Goal: Task Accomplishment & Management: Complete application form

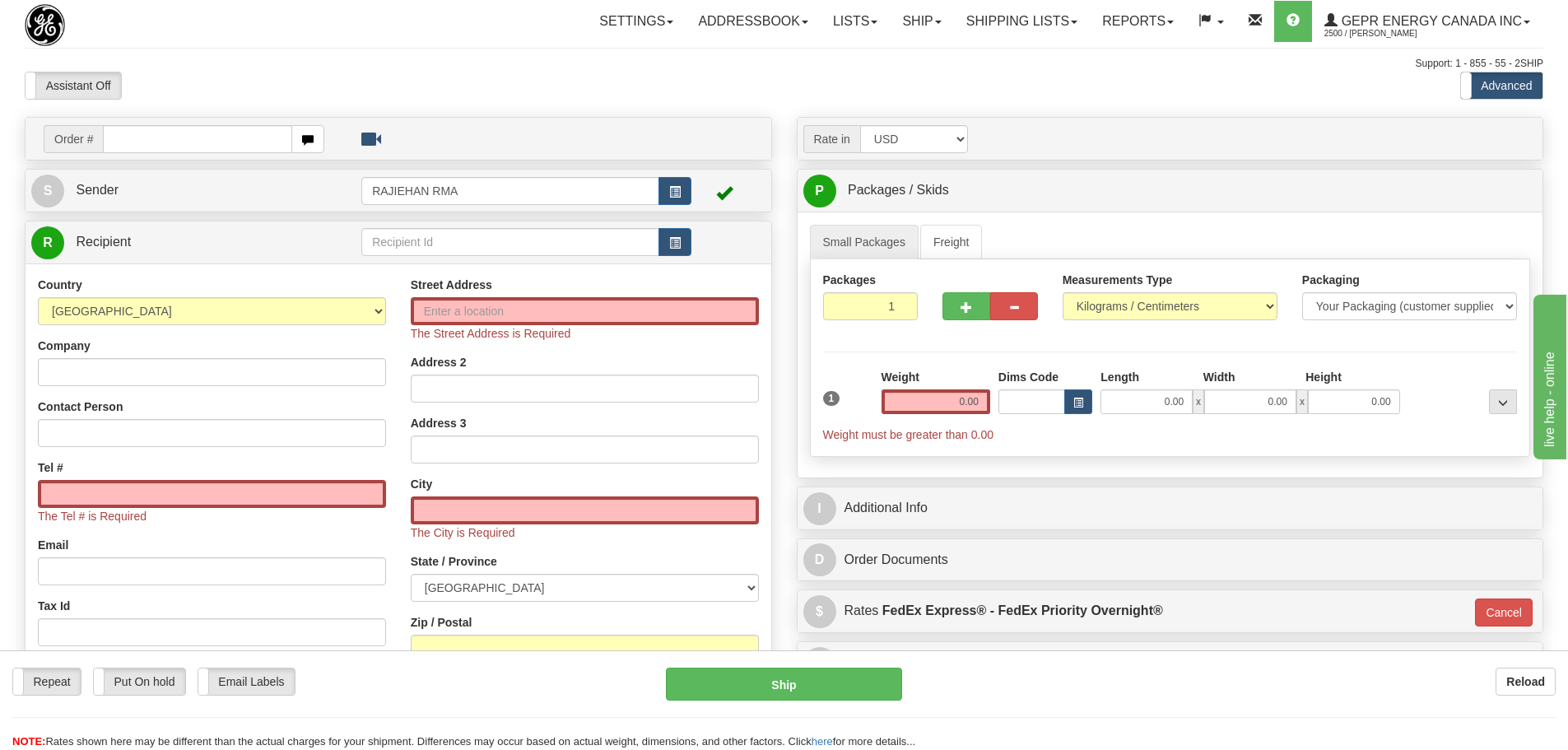
click at [454, 81] on div "Assistant On Assistant Off Do a return Do a return" at bounding box center [334, 86] width 643 height 28
click at [205, 146] on input "text" at bounding box center [198, 138] width 189 height 28
paste input "0086700960"
drag, startPoint x: 130, startPoint y: 138, endPoint x: 102, endPoint y: 138, distance: 28.0
click at [102, 138] on div "Order # 0086700960" at bounding box center [184, 138] width 280 height 28
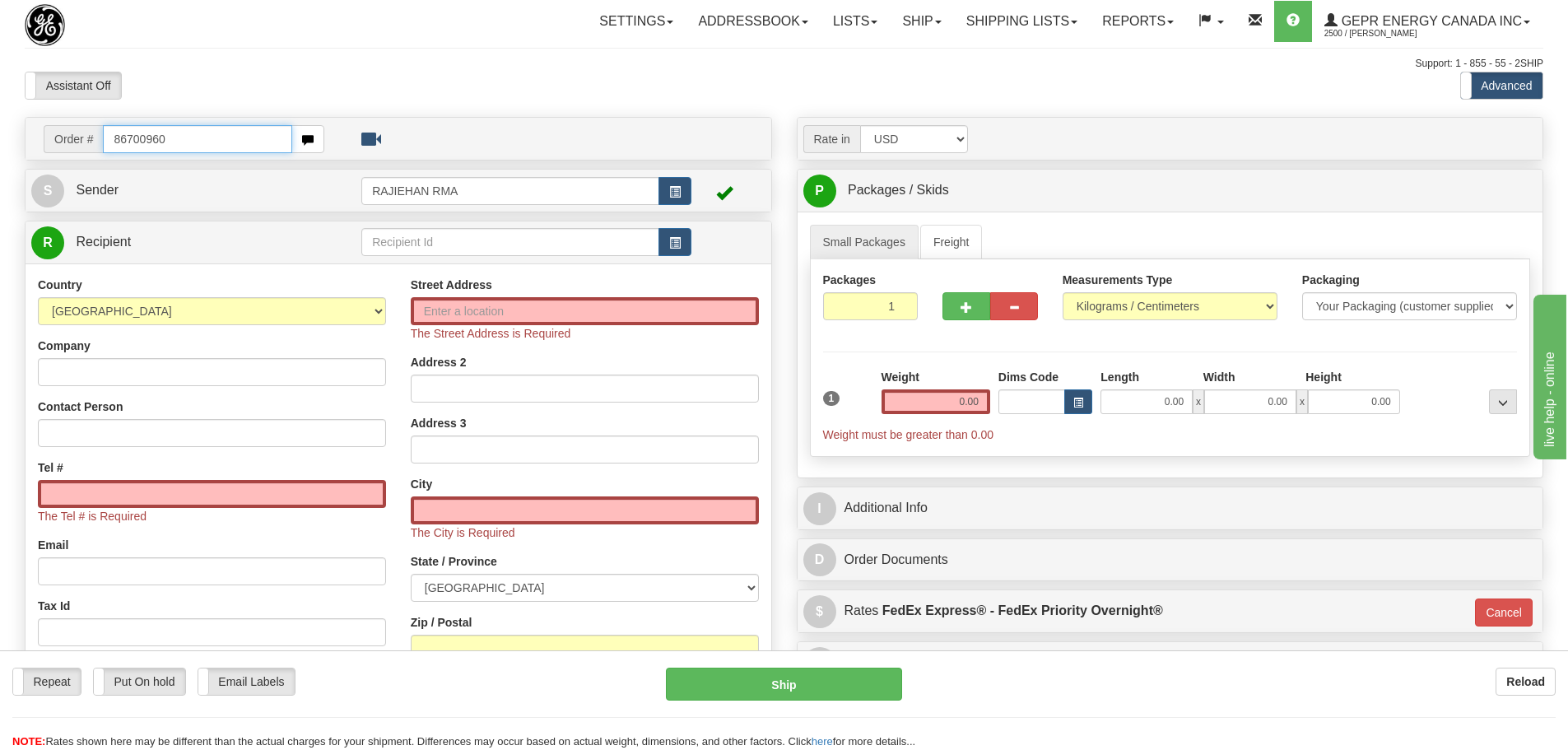
type input "86700960"
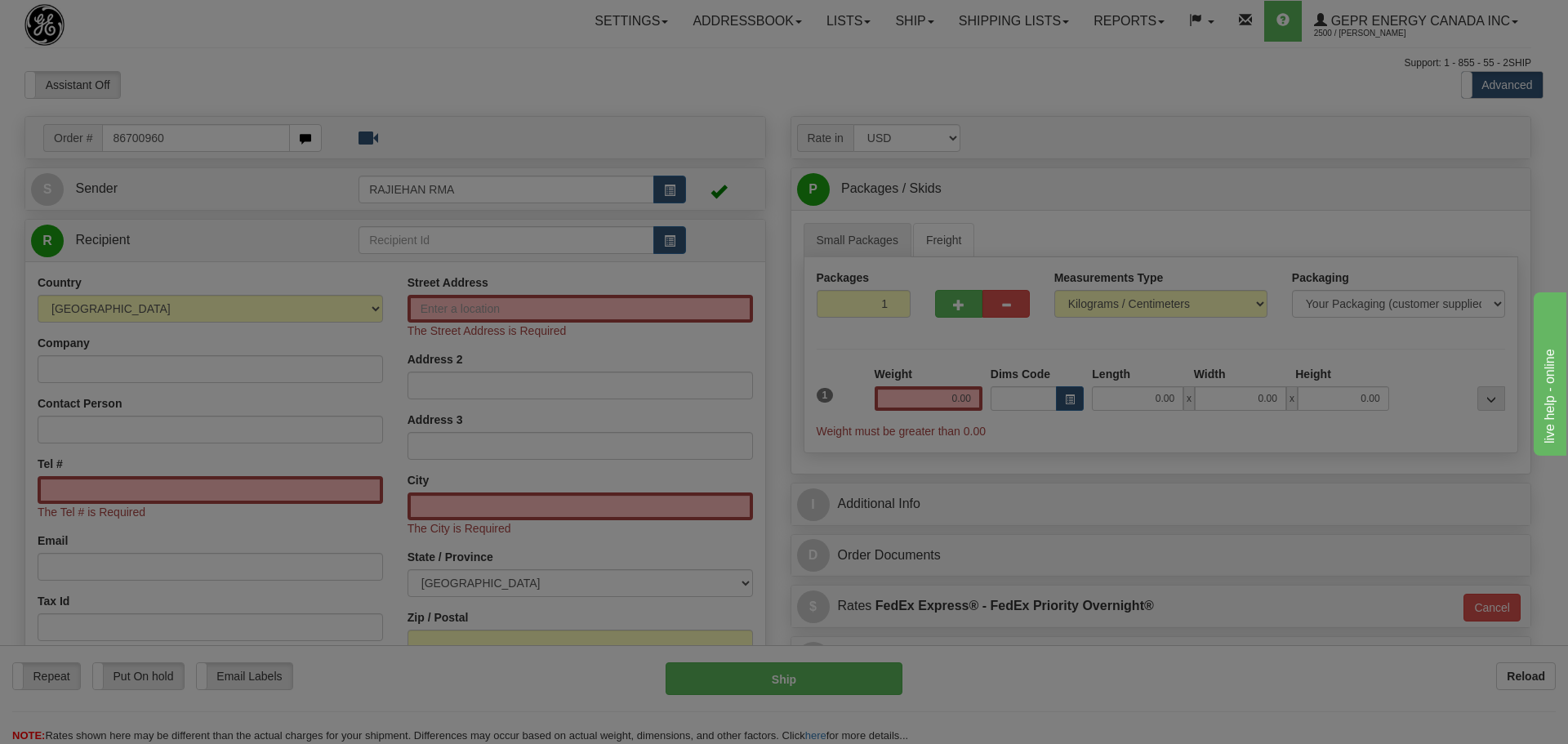
click at [236, 76] on div "Toggle navigation Settings Shipping Preferences Fields Preferences New" at bounding box center [778, 476] width 1556 height 953
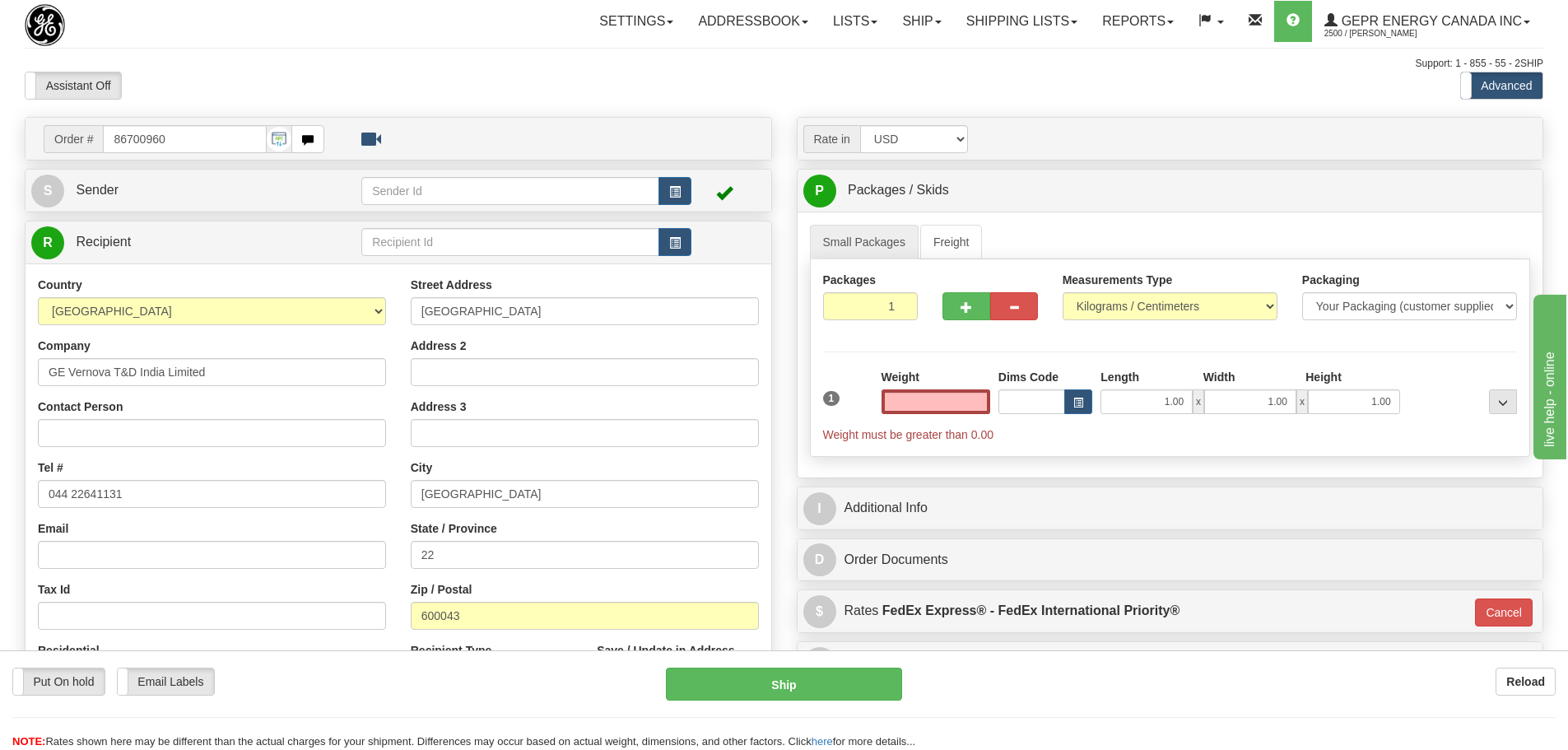
type input "0.00"
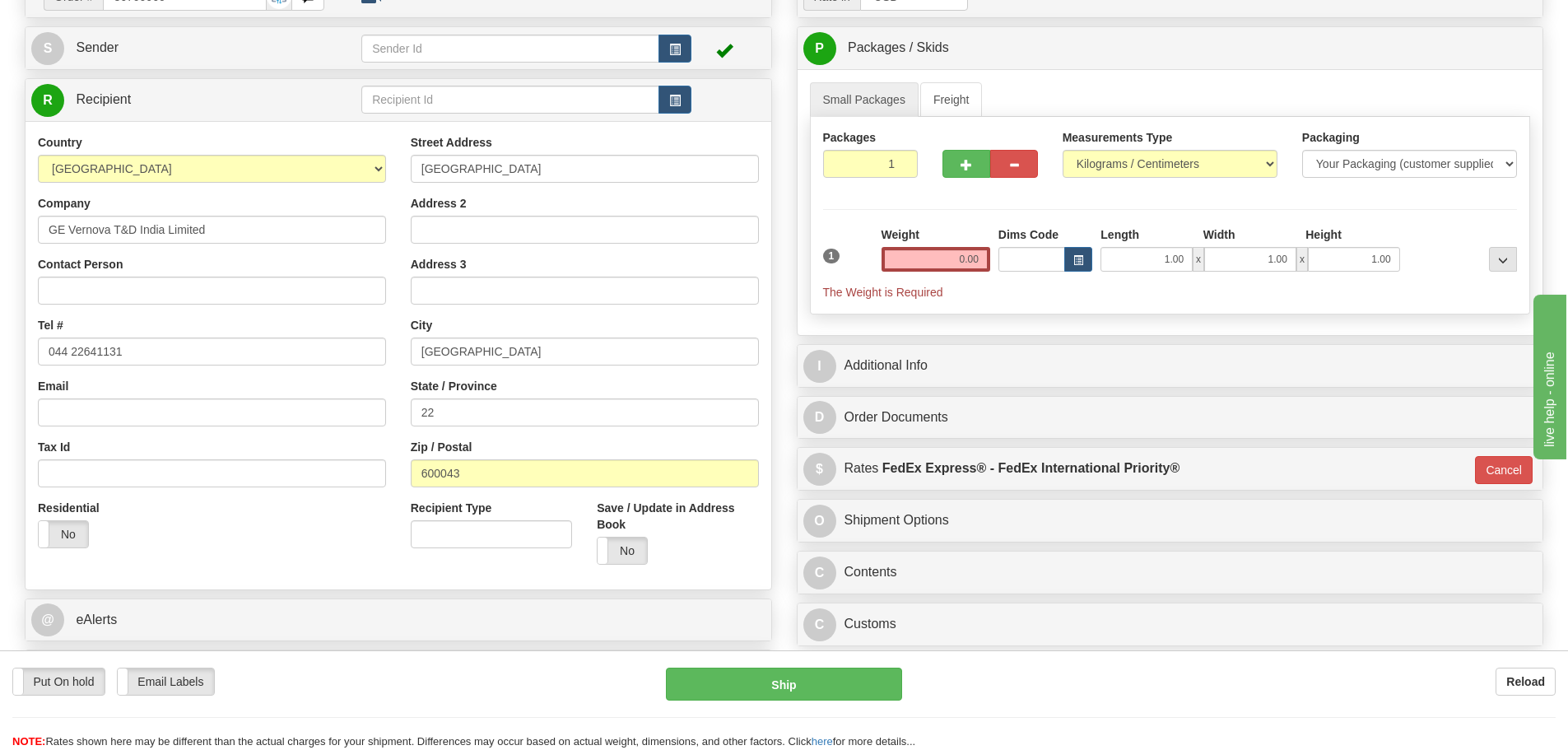
scroll to position [412, 0]
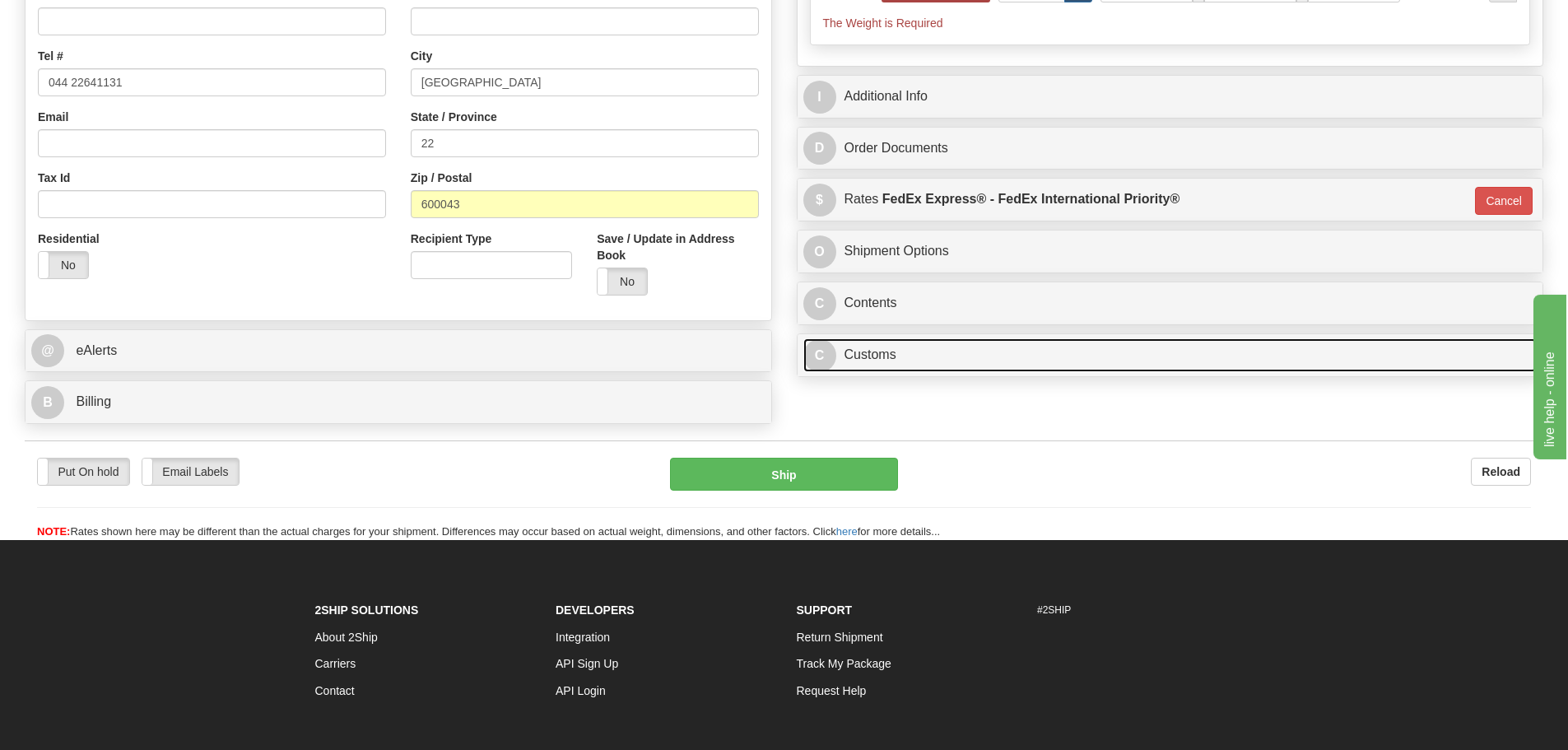
click at [948, 371] on link "C Customs" at bounding box center [1171, 355] width 734 height 34
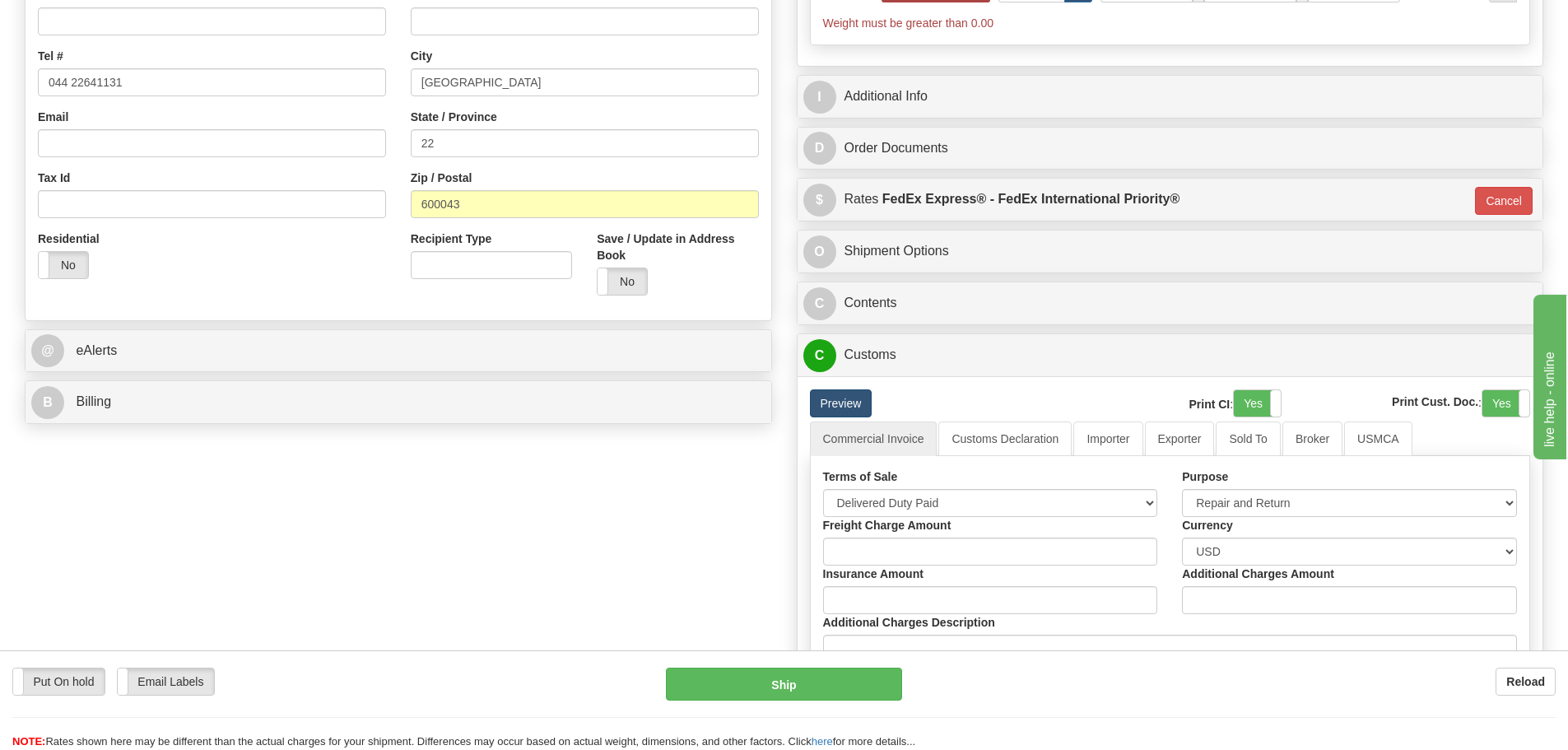
click at [850, 407] on link "Preview" at bounding box center [841, 403] width 62 height 28
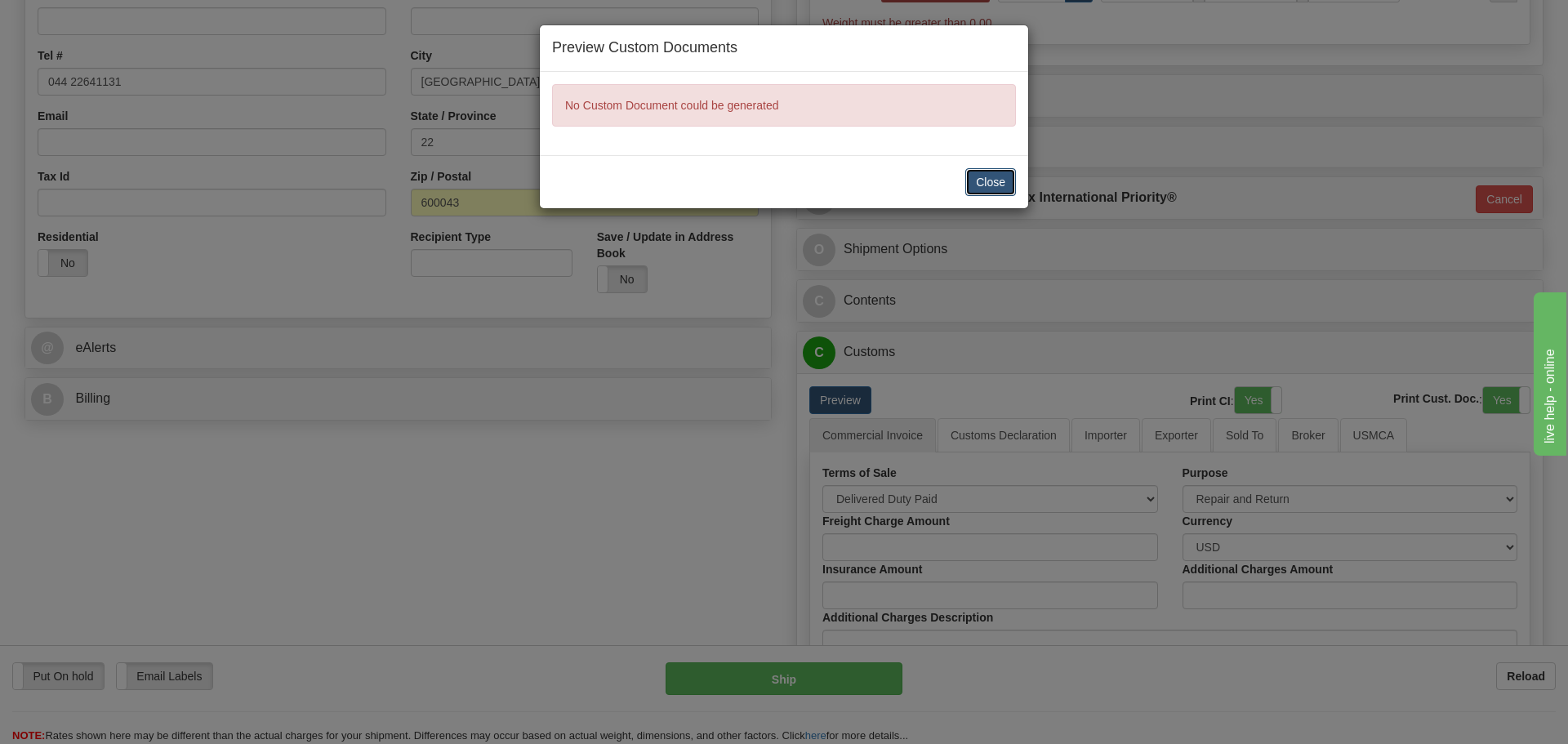
drag, startPoint x: 999, startPoint y: 169, endPoint x: 999, endPoint y: 179, distance: 10.0
click at [999, 172] on button "Close" at bounding box center [991, 182] width 50 height 28
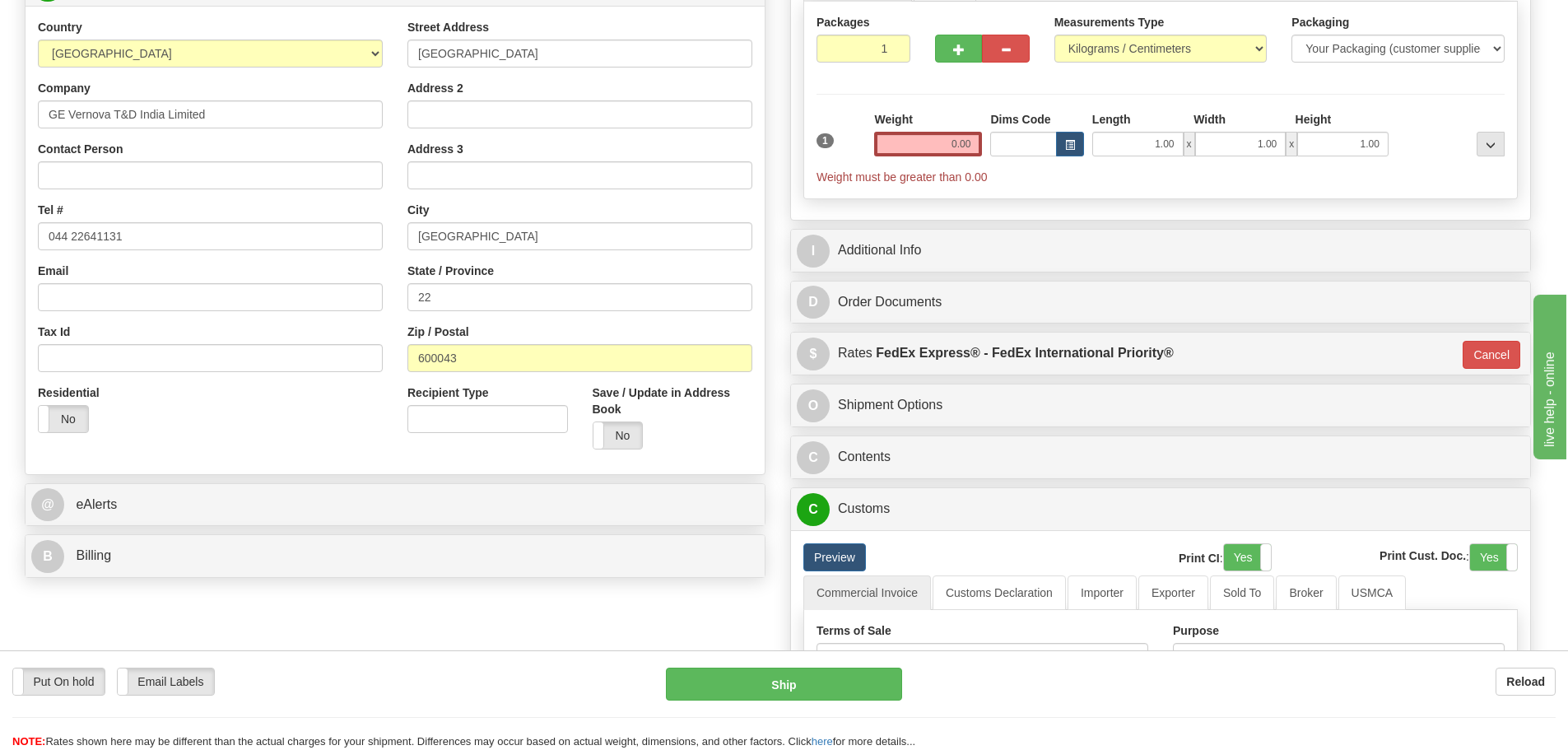
scroll to position [329, 0]
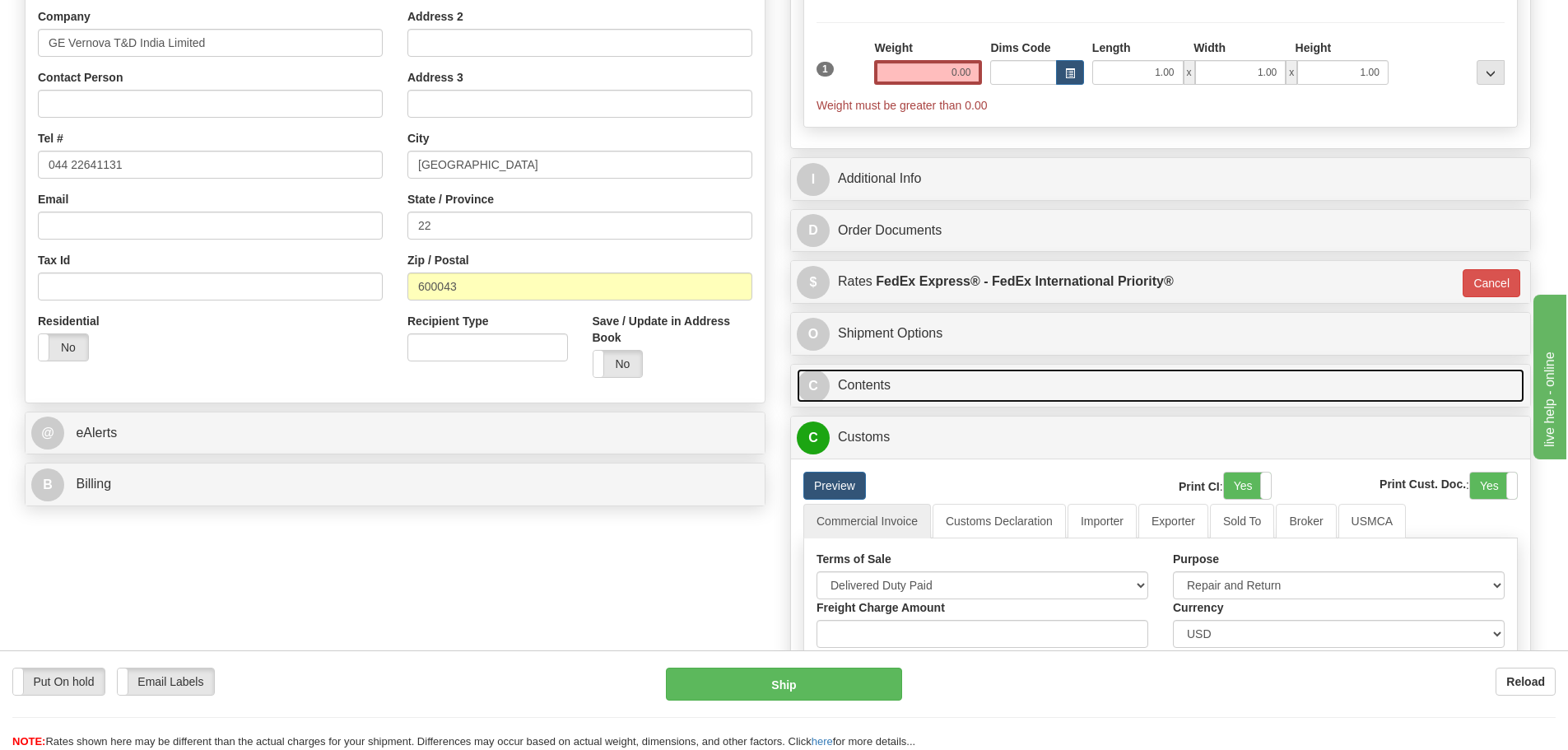
click at [969, 385] on link "C Contents" at bounding box center [1160, 386] width 728 height 34
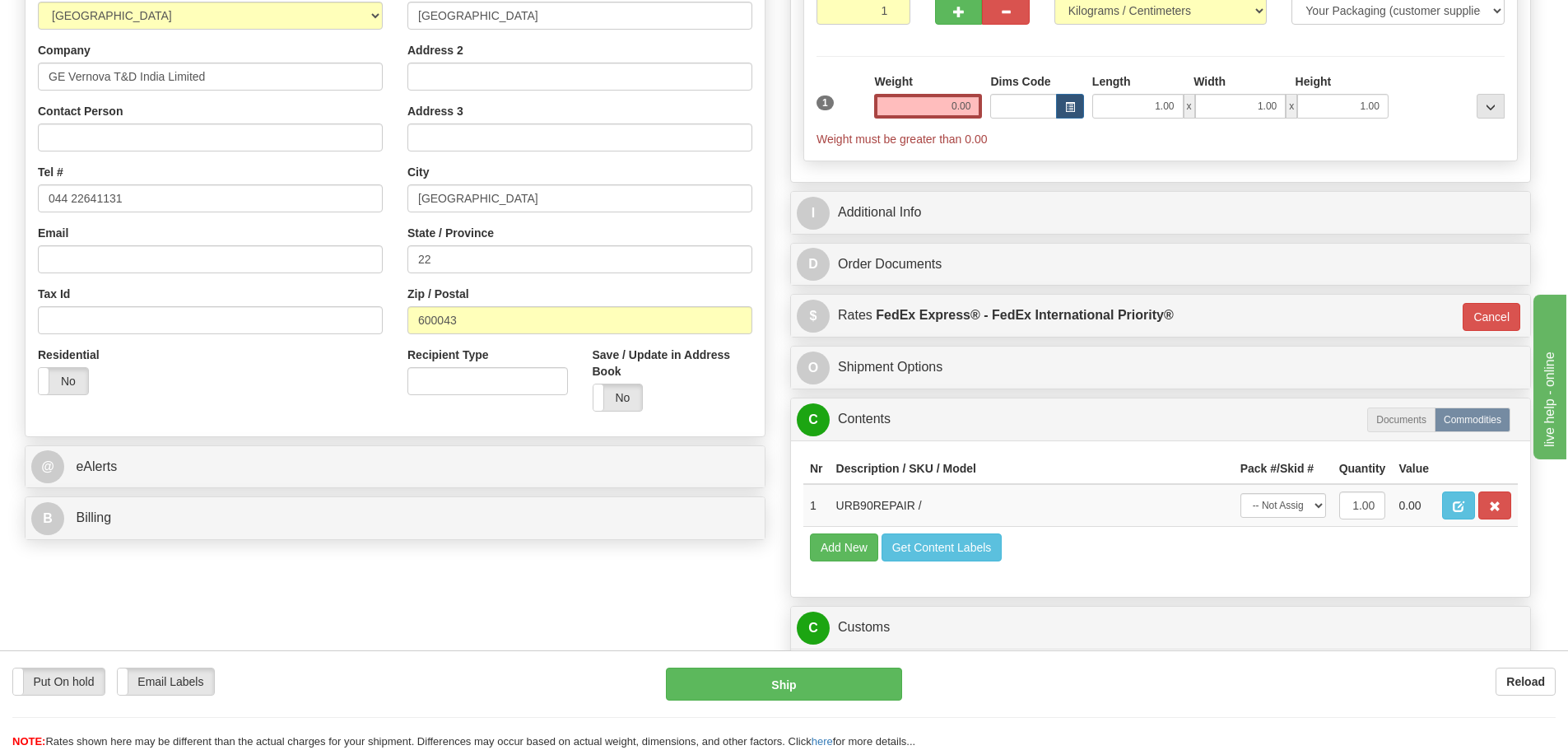
scroll to position [0, 0]
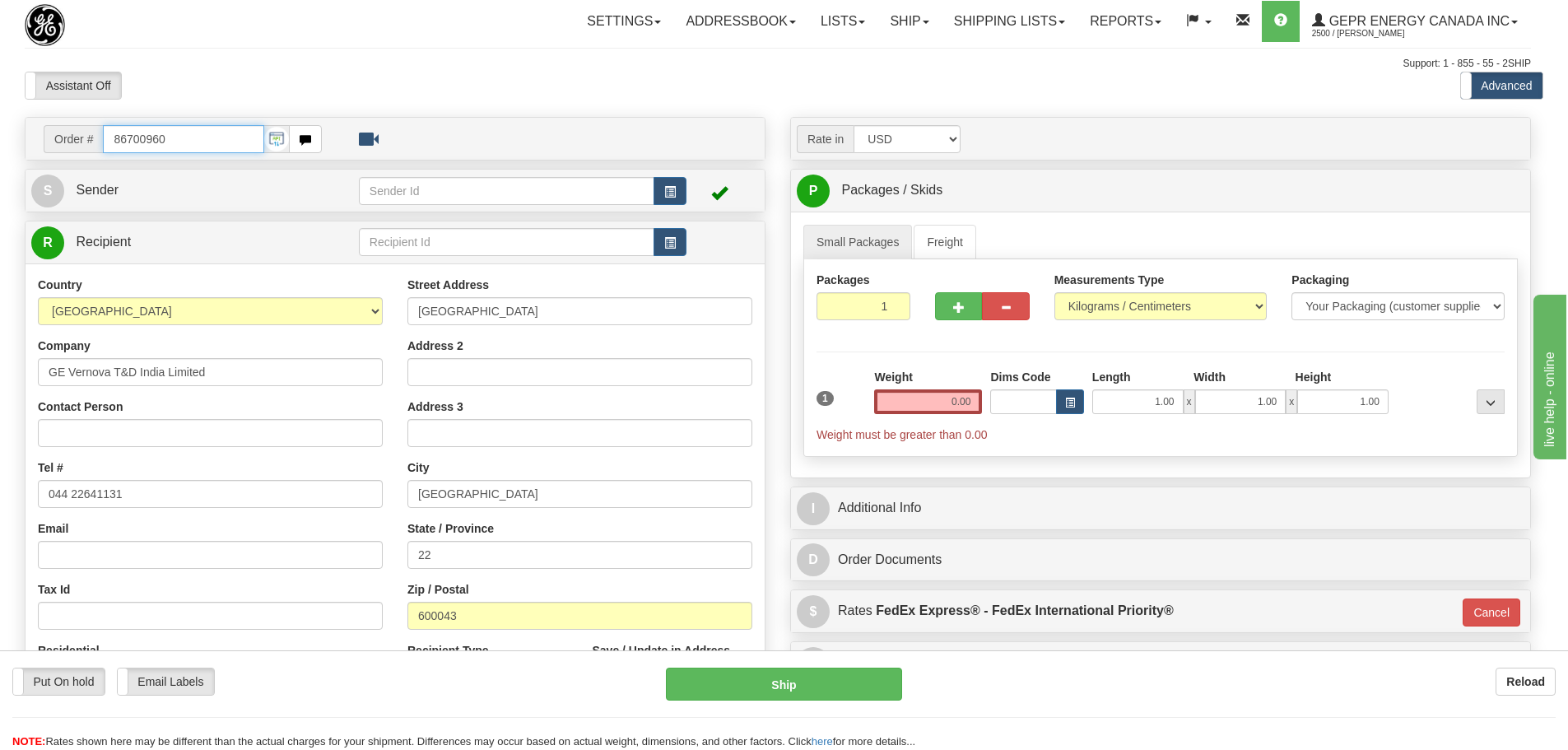
drag, startPoint x: 180, startPoint y: 135, endPoint x: 45, endPoint y: 168, distance: 139.0
click at [45, 170] on div "Order # 86700960 S" at bounding box center [395, 480] width 765 height 727
click at [471, 73] on div "Assistant On Assistant Off Do a return Do a return" at bounding box center [331, 86] width 638 height 28
click at [946, 78] on div "Assistant On Assistant Off Do a return Do a return Previous Next Standard Advan…" at bounding box center [778, 86] width 1531 height 28
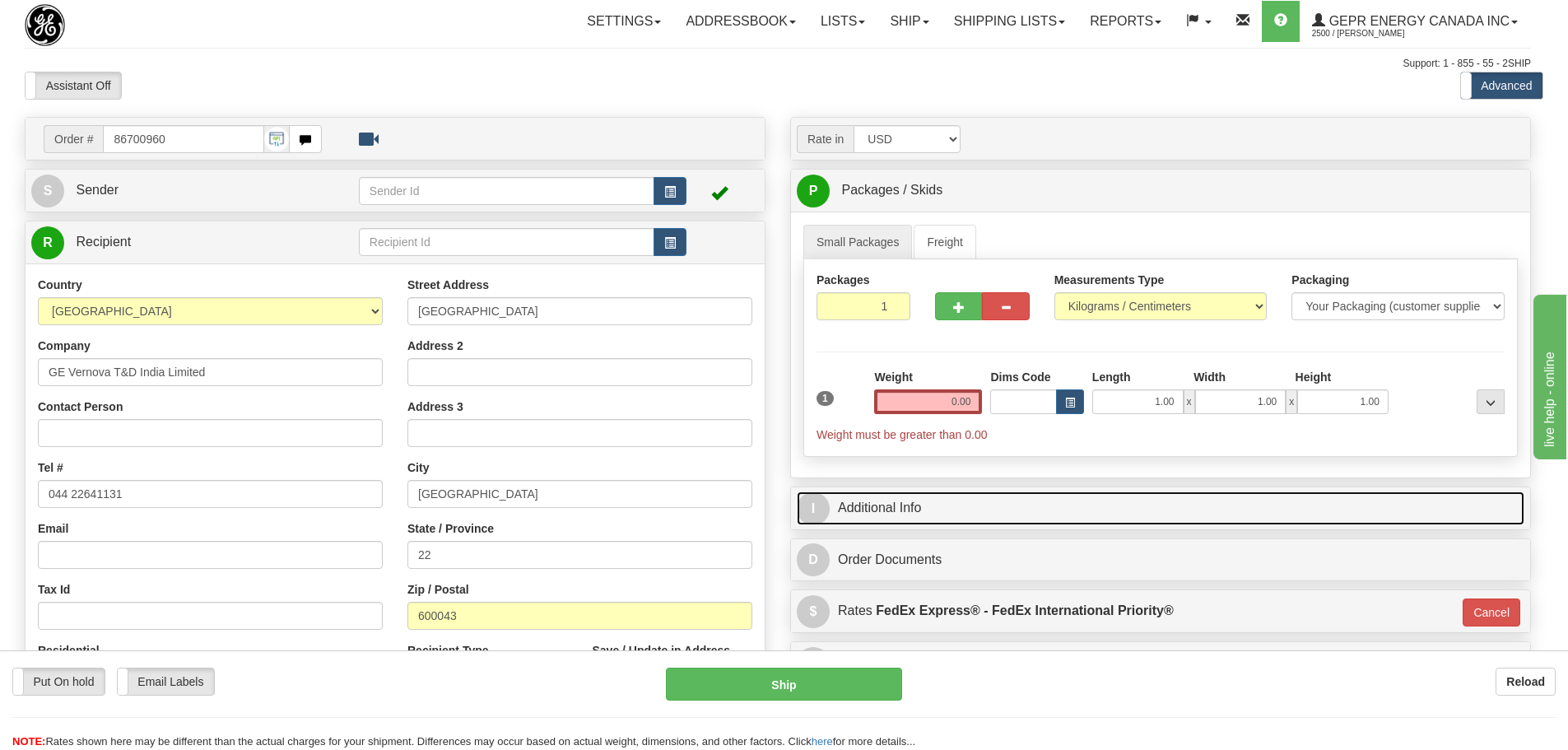
click at [927, 504] on link "I Additional Info" at bounding box center [1160, 507] width 728 height 34
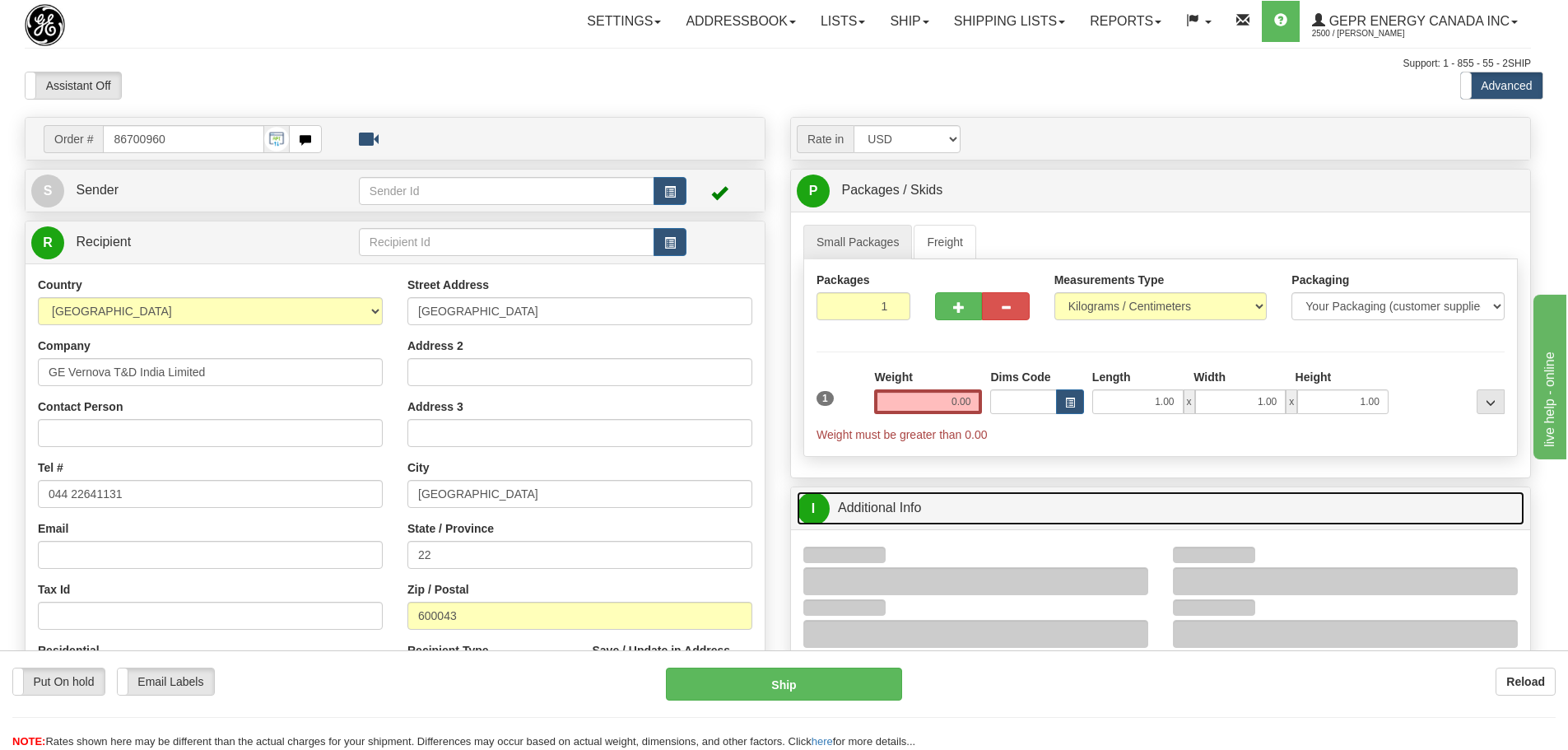
scroll to position [247, 0]
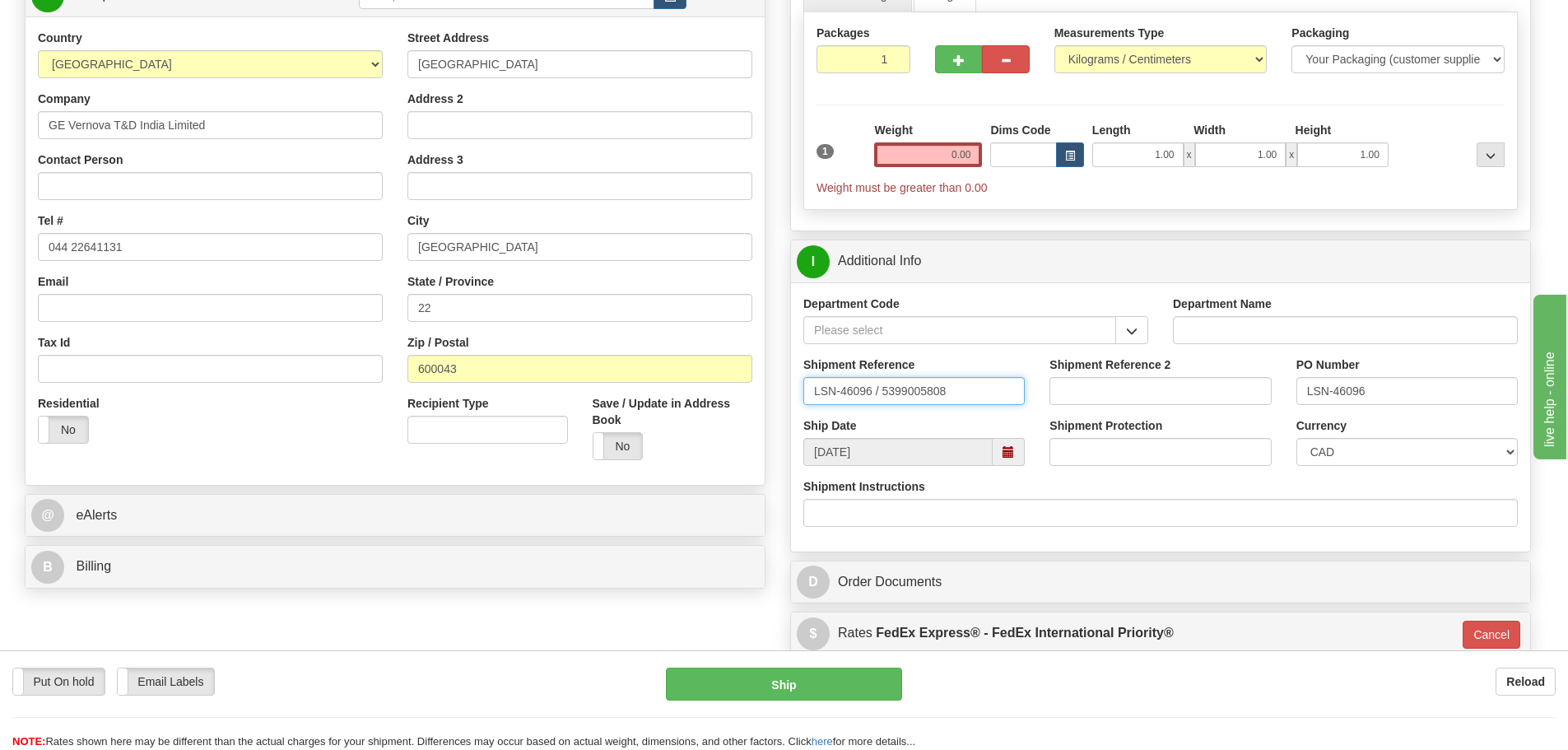
drag, startPoint x: 871, startPoint y: 393, endPoint x: 803, endPoint y: 395, distance: 68.0
click at [803, 395] on div "Shipment Reference LSN-46096 / 5399005808" at bounding box center [914, 387] width 246 height 61
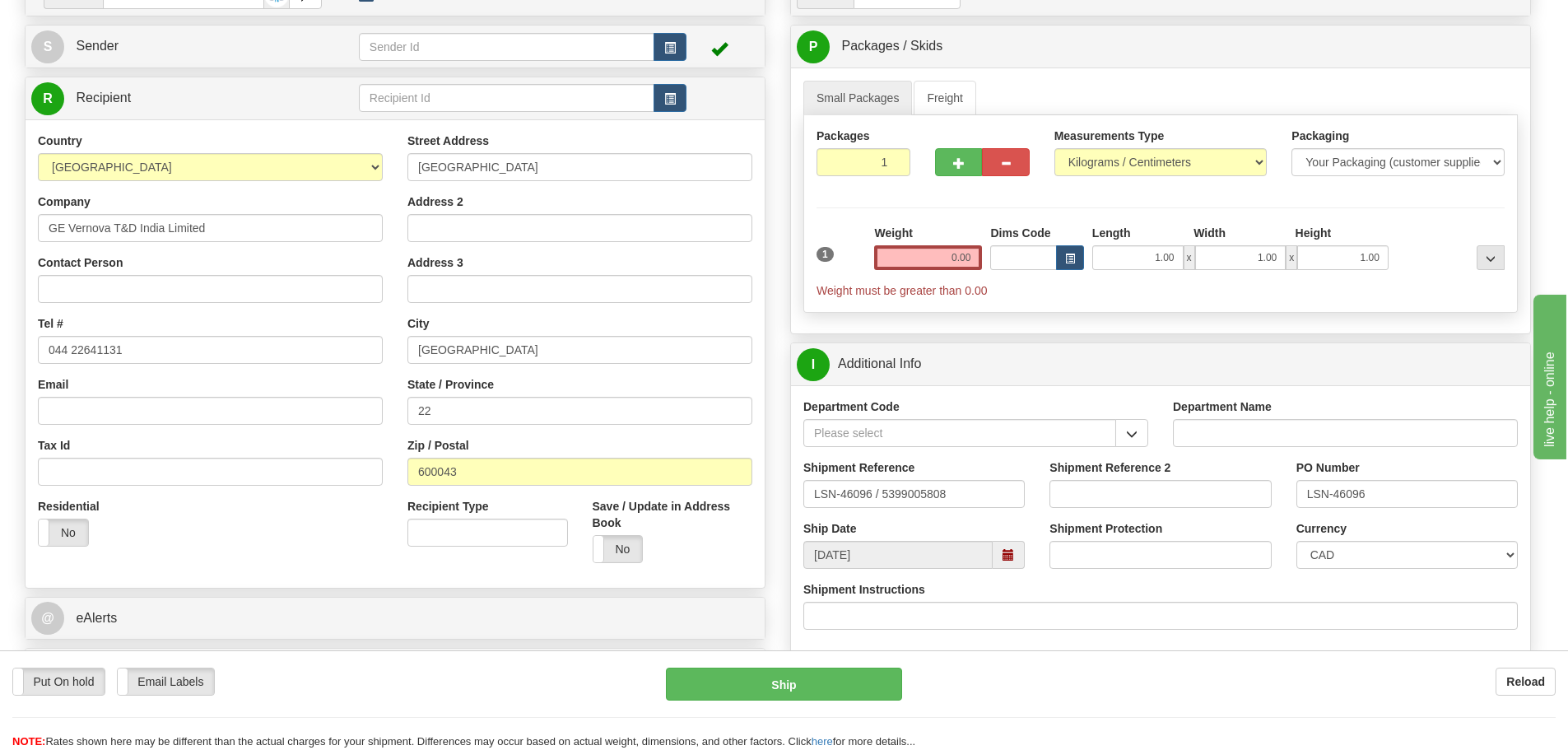
scroll to position [165, 0]
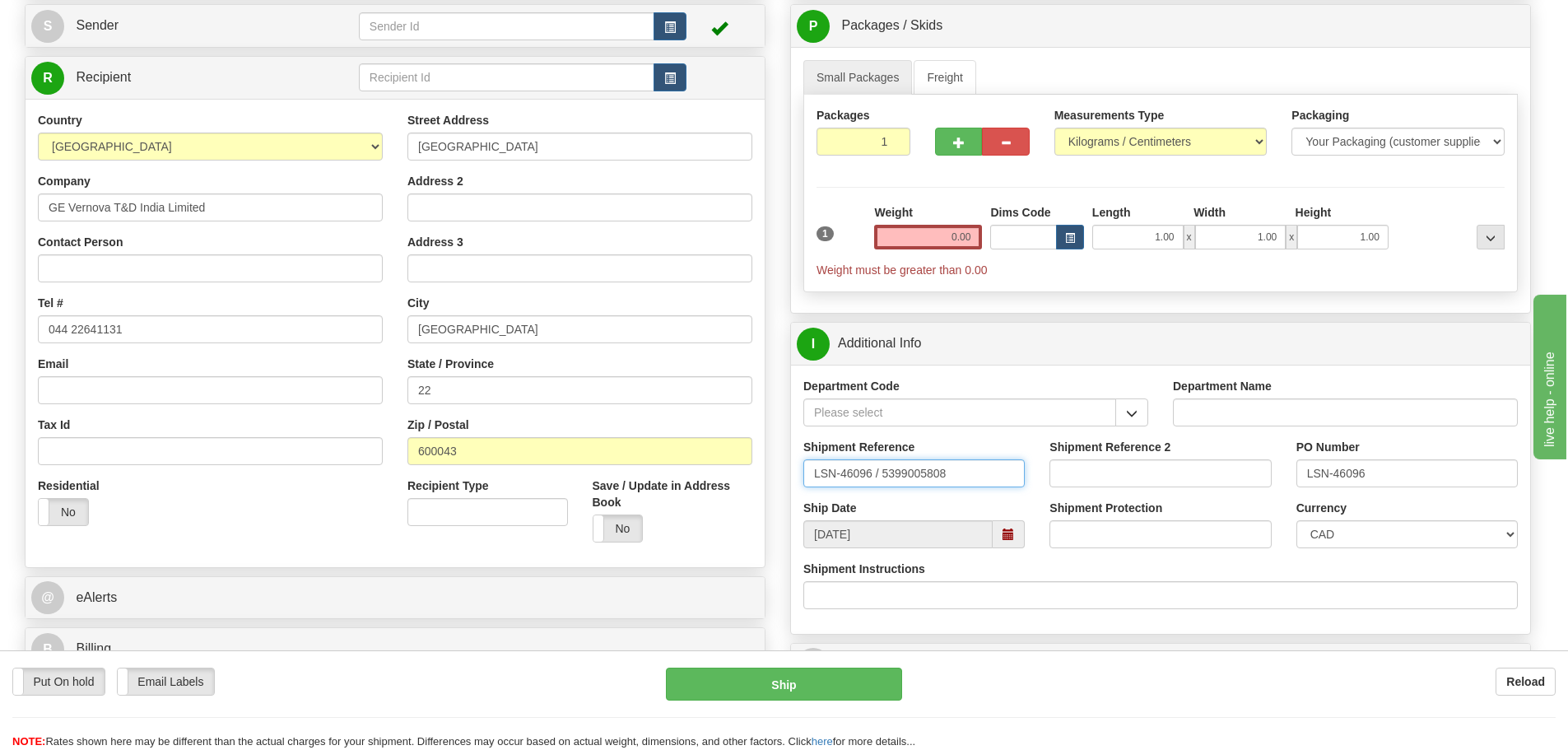
click at [968, 469] on input "LSN-46096 / 5399005808" at bounding box center [914, 473] width 221 height 28
click at [880, 484] on input "LSN-46096 / 5399005808" at bounding box center [914, 473] width 221 height 28
drag, startPoint x: 984, startPoint y: 475, endPoint x: 759, endPoint y: 495, distance: 225.9
type input "LSN-46096 RMA5399005808"
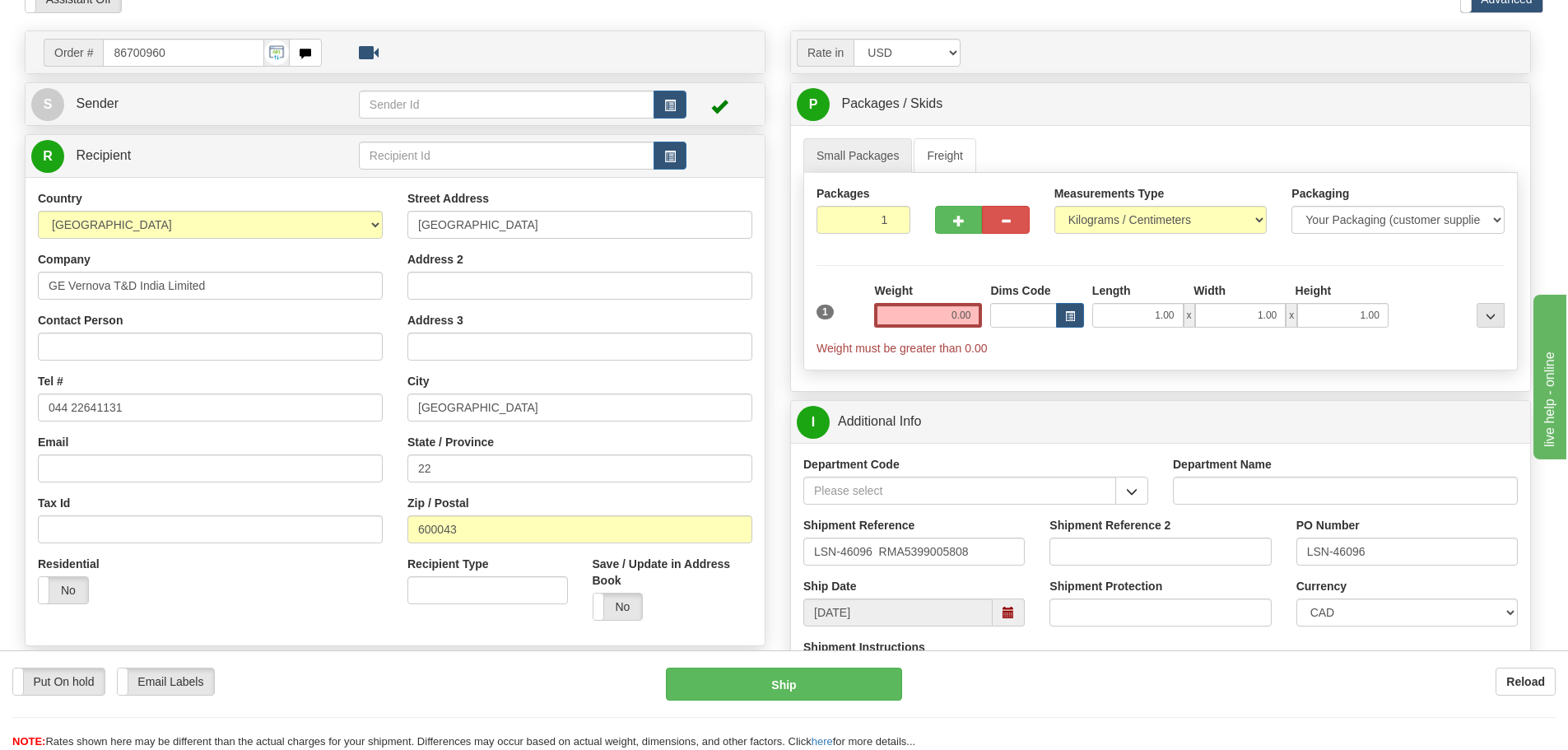
scroll to position [0, 0]
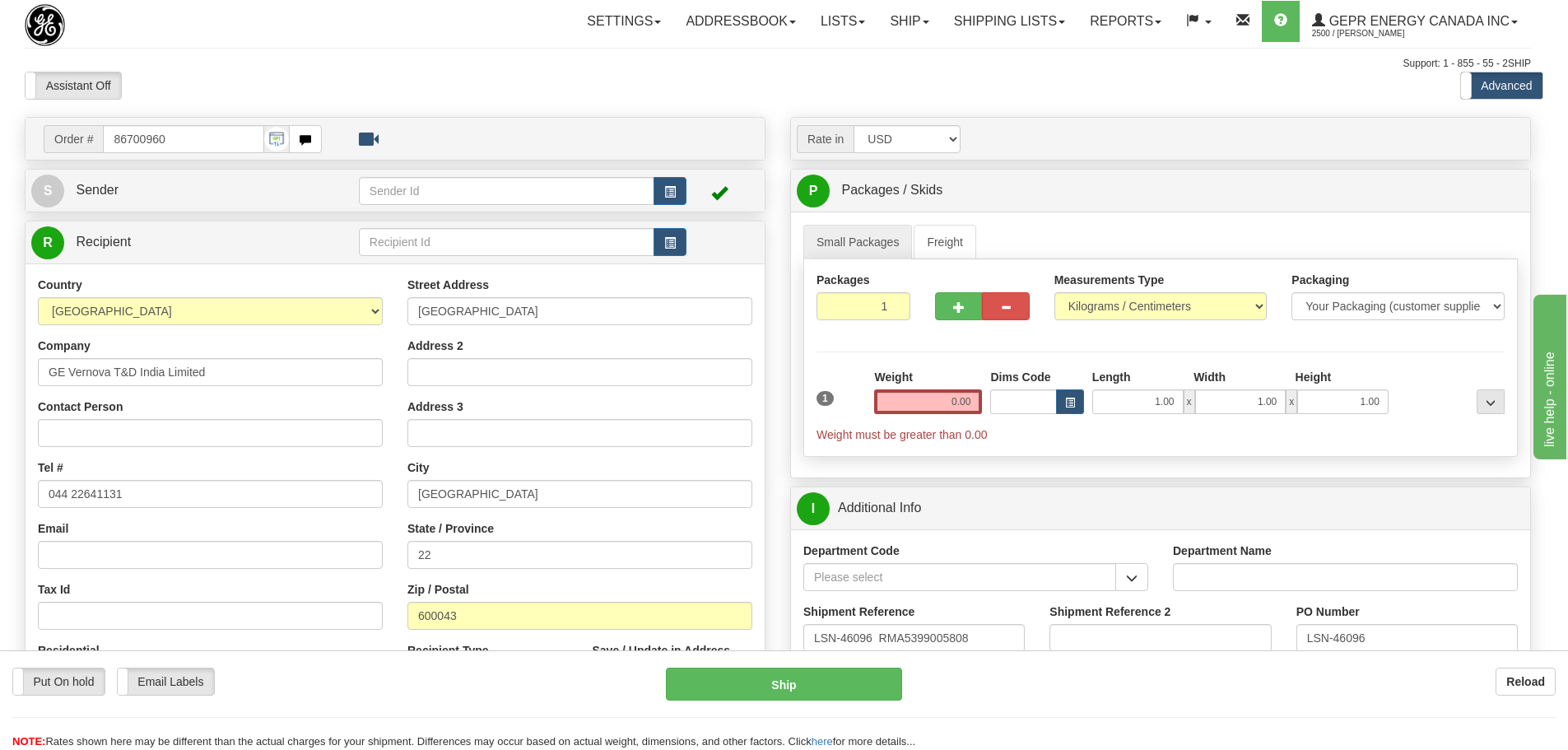
click at [671, 173] on td at bounding box center [522, 190] width 327 height 34
click at [672, 175] on td at bounding box center [522, 190] width 327 height 34
click at [672, 177] on button "button" at bounding box center [670, 191] width 33 height 28
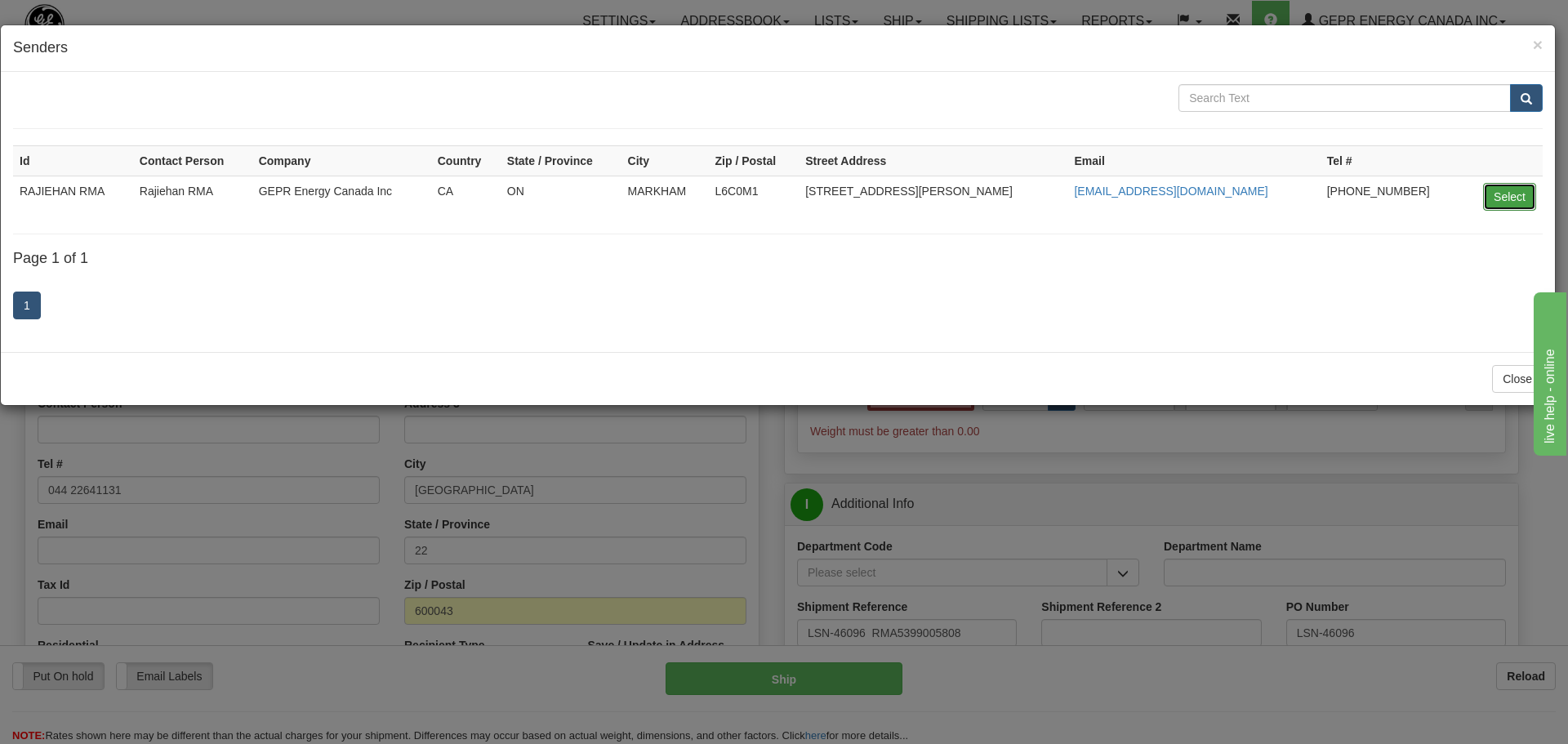
click at [1509, 183] on button "Select" at bounding box center [1510, 196] width 53 height 28
type input "RAJIEHAN RMA"
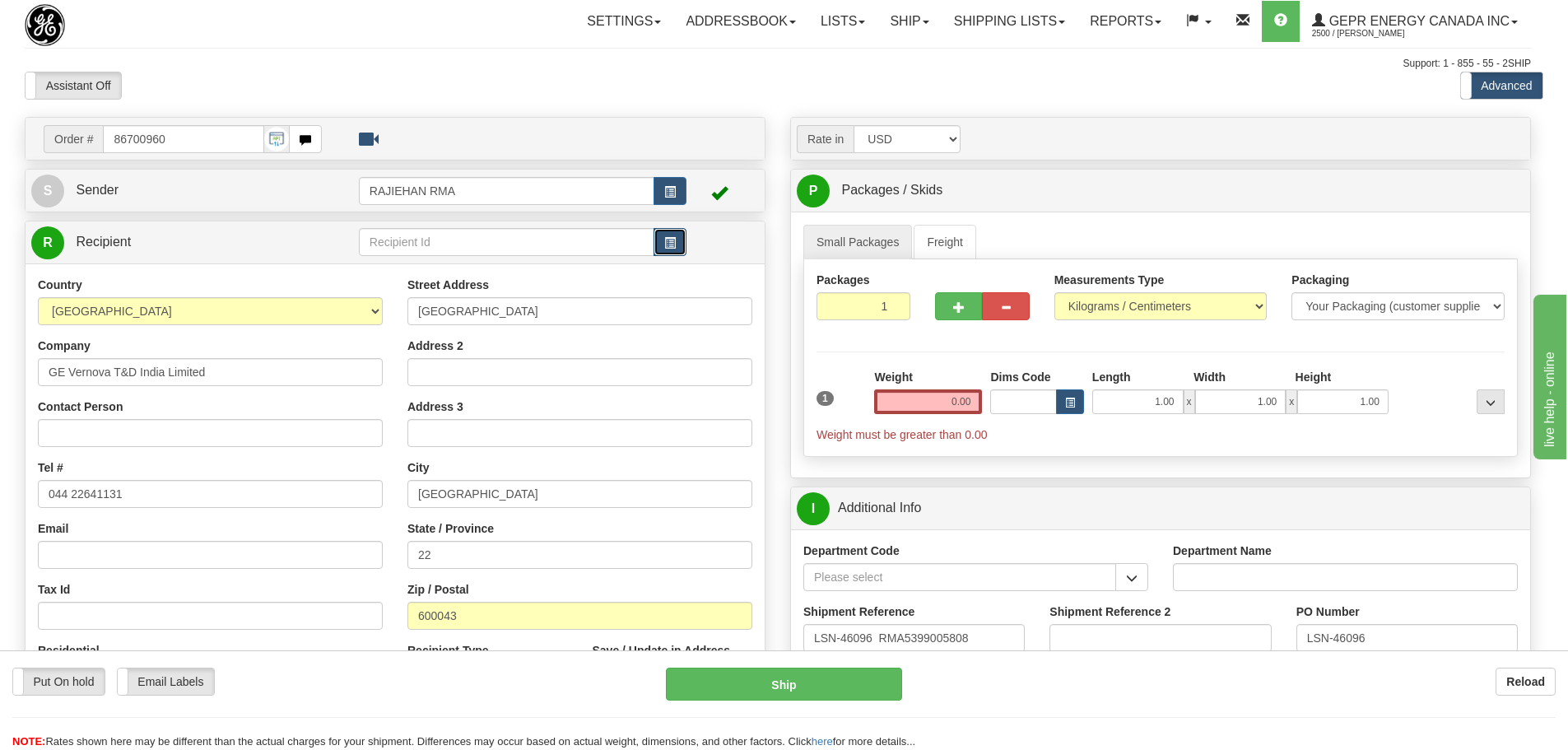
click at [678, 242] on button "button" at bounding box center [670, 242] width 33 height 28
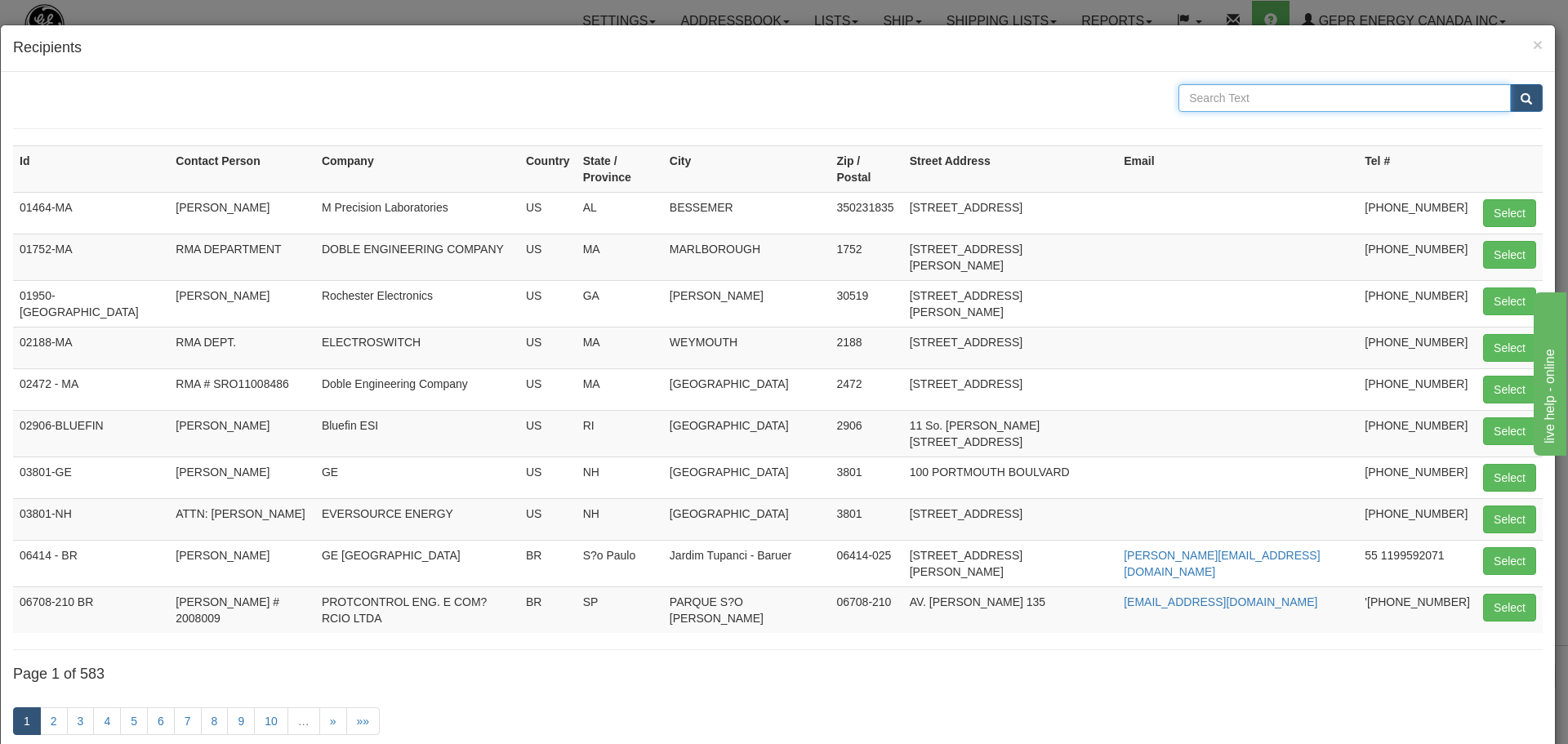
click at [1333, 97] on input "text" at bounding box center [1345, 98] width 333 height 28
type input "[PERSON_NAME]"
click at [1525, 102] on button "submit" at bounding box center [1526, 98] width 33 height 28
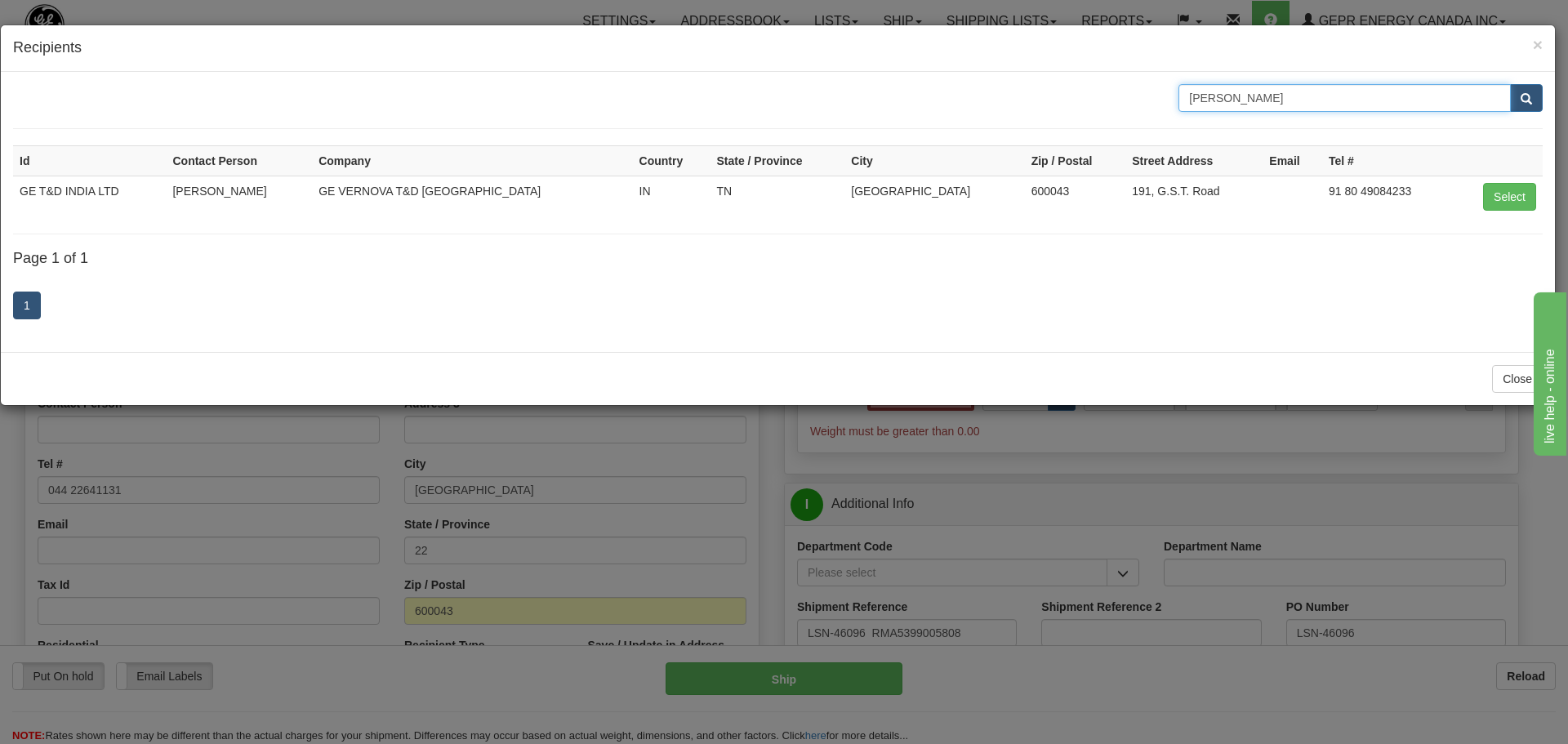
drag, startPoint x: 1437, startPoint y: 98, endPoint x: 1123, endPoint y: 99, distance: 314.0
click at [1123, 99] on div "[PERSON_NAME]" at bounding box center [778, 98] width 1554 height 28
type input "ge [GEOGRAPHIC_DATA]"
click at [1529, 96] on span "submit" at bounding box center [1526, 99] width 12 height 11
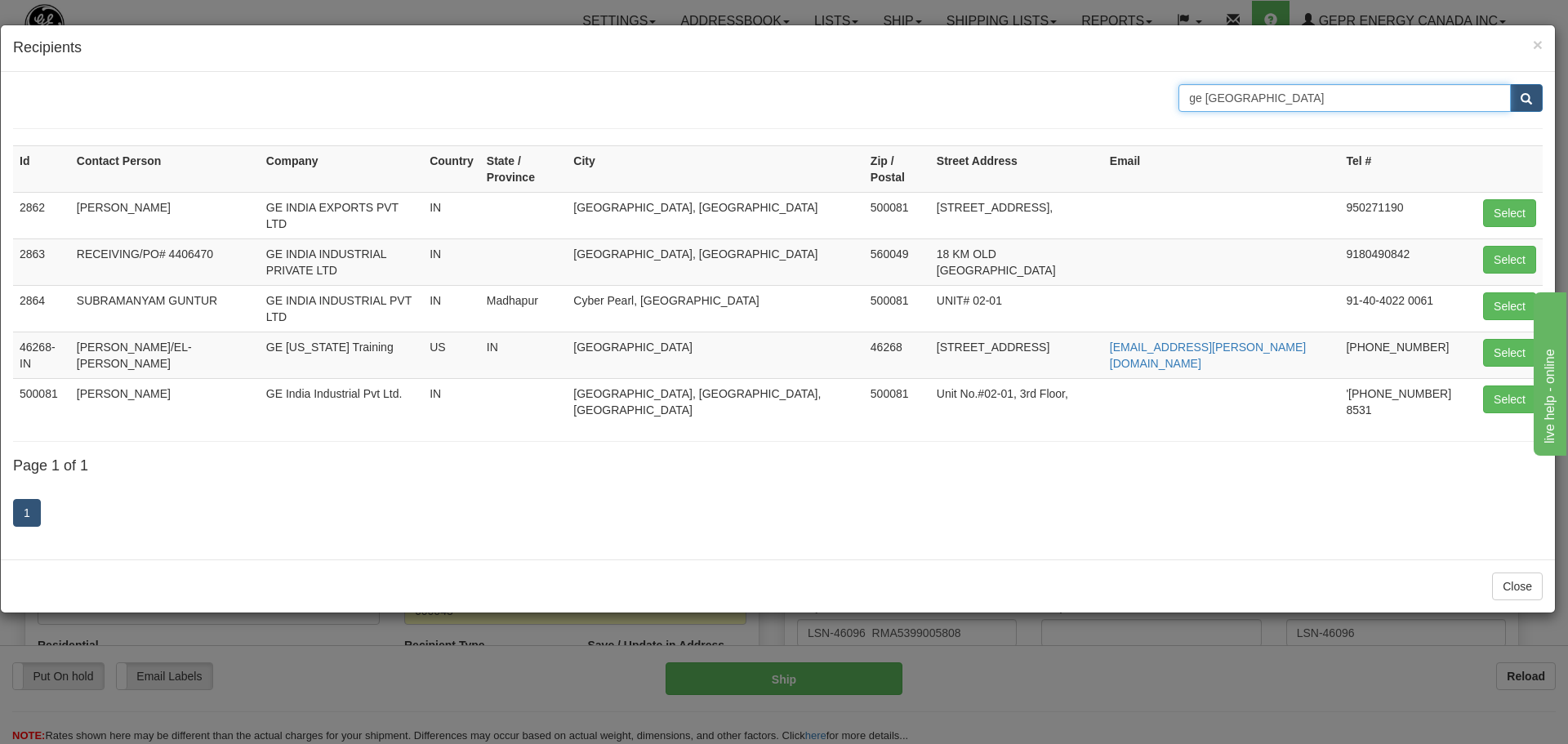
click at [1244, 100] on input "ge [GEOGRAPHIC_DATA]" at bounding box center [1345, 98] width 333 height 28
drag, startPoint x: 1244, startPoint y: 100, endPoint x: 1183, endPoint y: 117, distance: 63.3
click at [1183, 117] on form "ge [GEOGRAPHIC_DATA]" at bounding box center [778, 106] width 1530 height 44
type input "india"
click at [1536, 100] on button "submit" at bounding box center [1526, 98] width 33 height 28
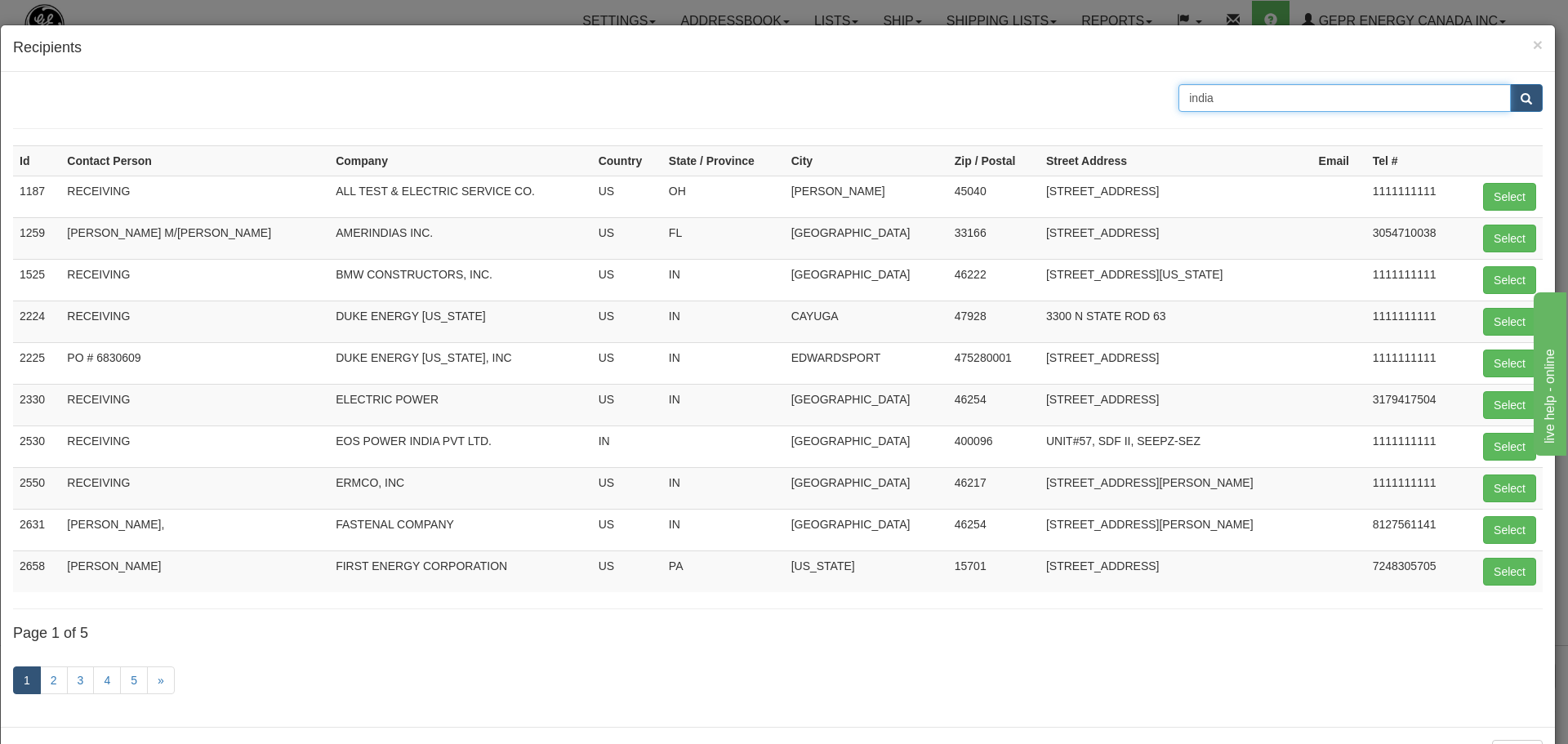
drag, startPoint x: 1292, startPoint y: 90, endPoint x: 1000, endPoint y: 157, distance: 299.6
click at [1000, 157] on div "india Id Contact Person Company Country State / Province City Zip / Postal Stre…" at bounding box center [778, 399] width 1530 height 630
type input "[PERSON_NAME]"
click at [1516, 108] on button "submit" at bounding box center [1526, 98] width 33 height 28
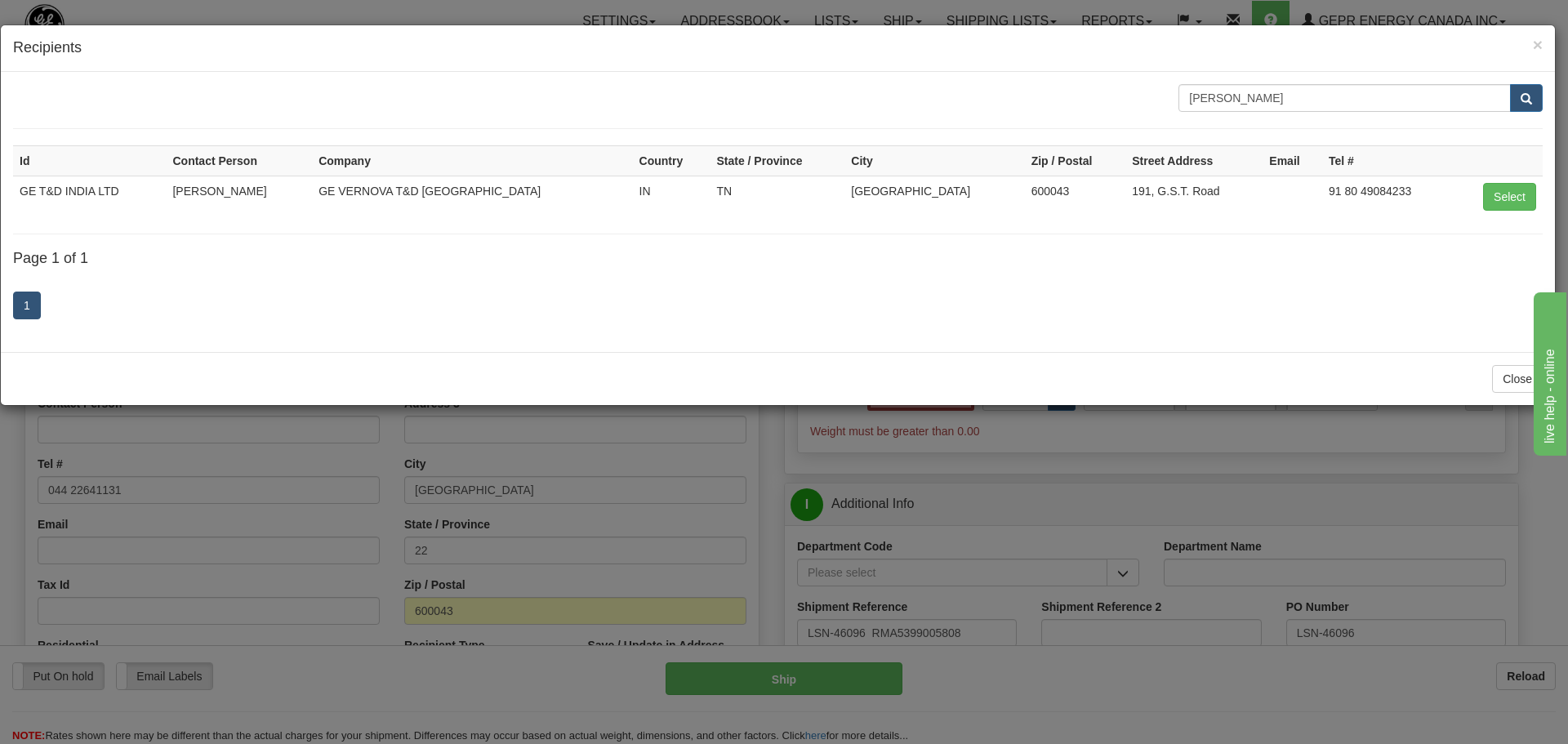
click at [1482, 187] on td "Select" at bounding box center [1497, 196] width 90 height 42
click at [1487, 188] on button "Select" at bounding box center [1510, 196] width 53 height 28
type input "GE T&D INDIA LTD"
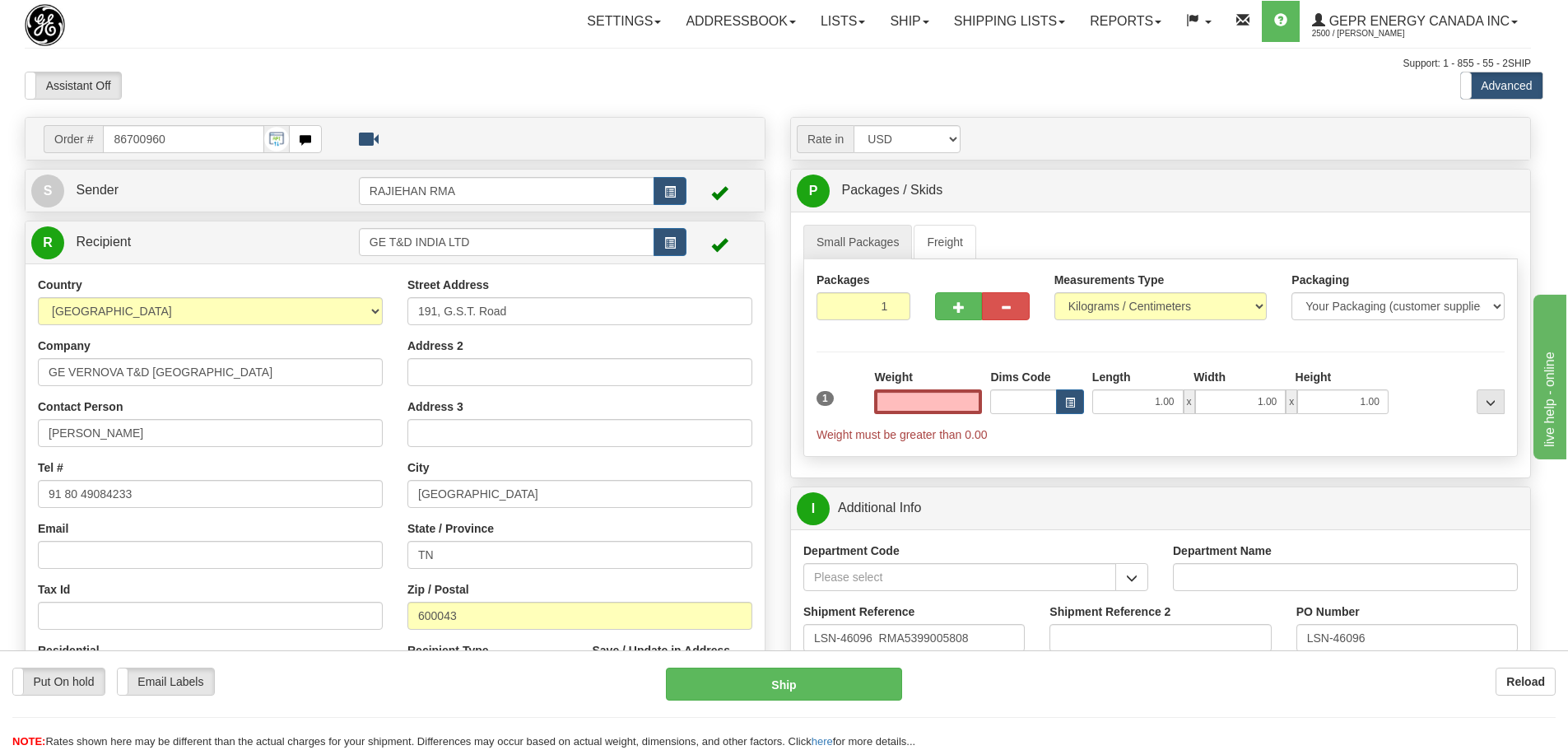
type input "0.00"
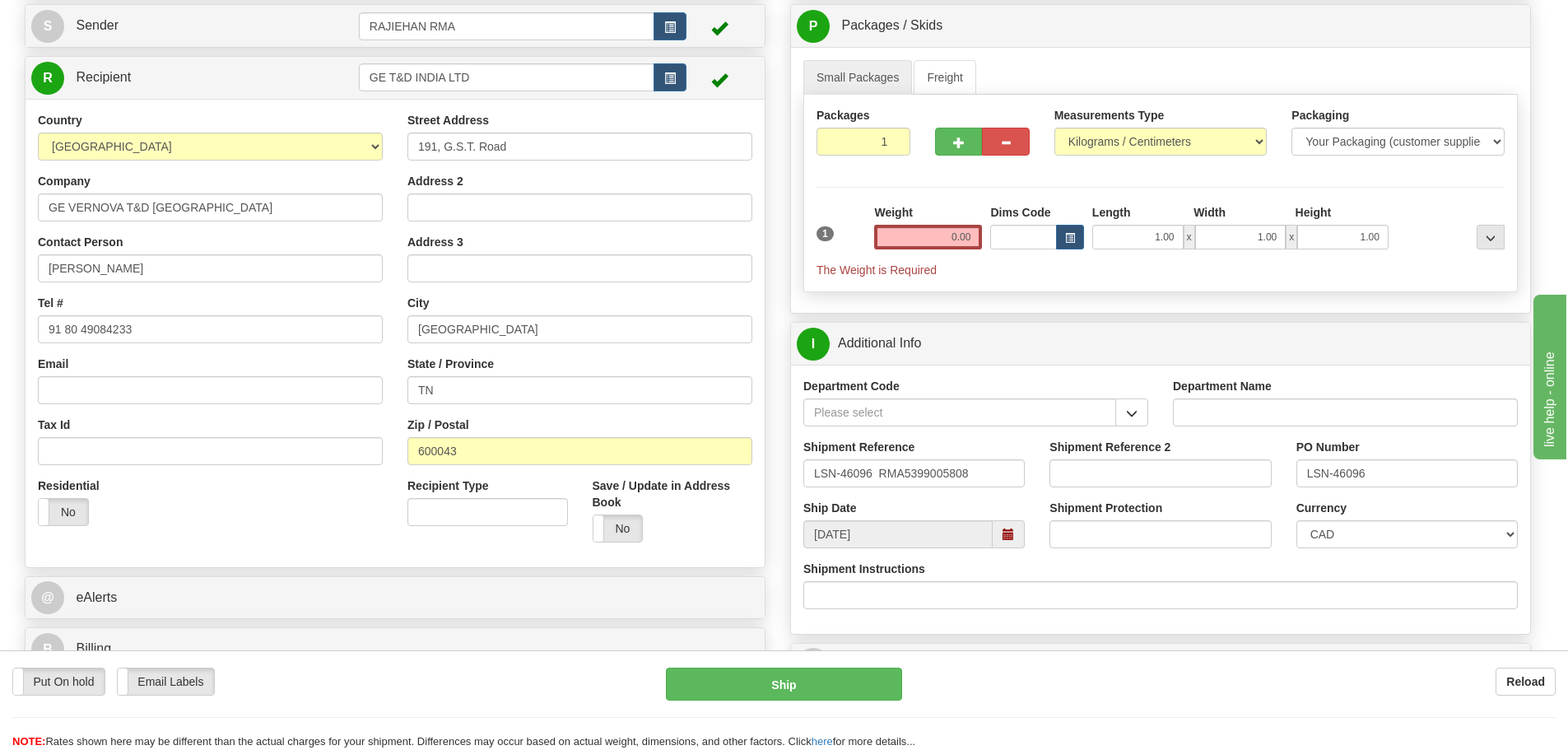
scroll to position [494, 0]
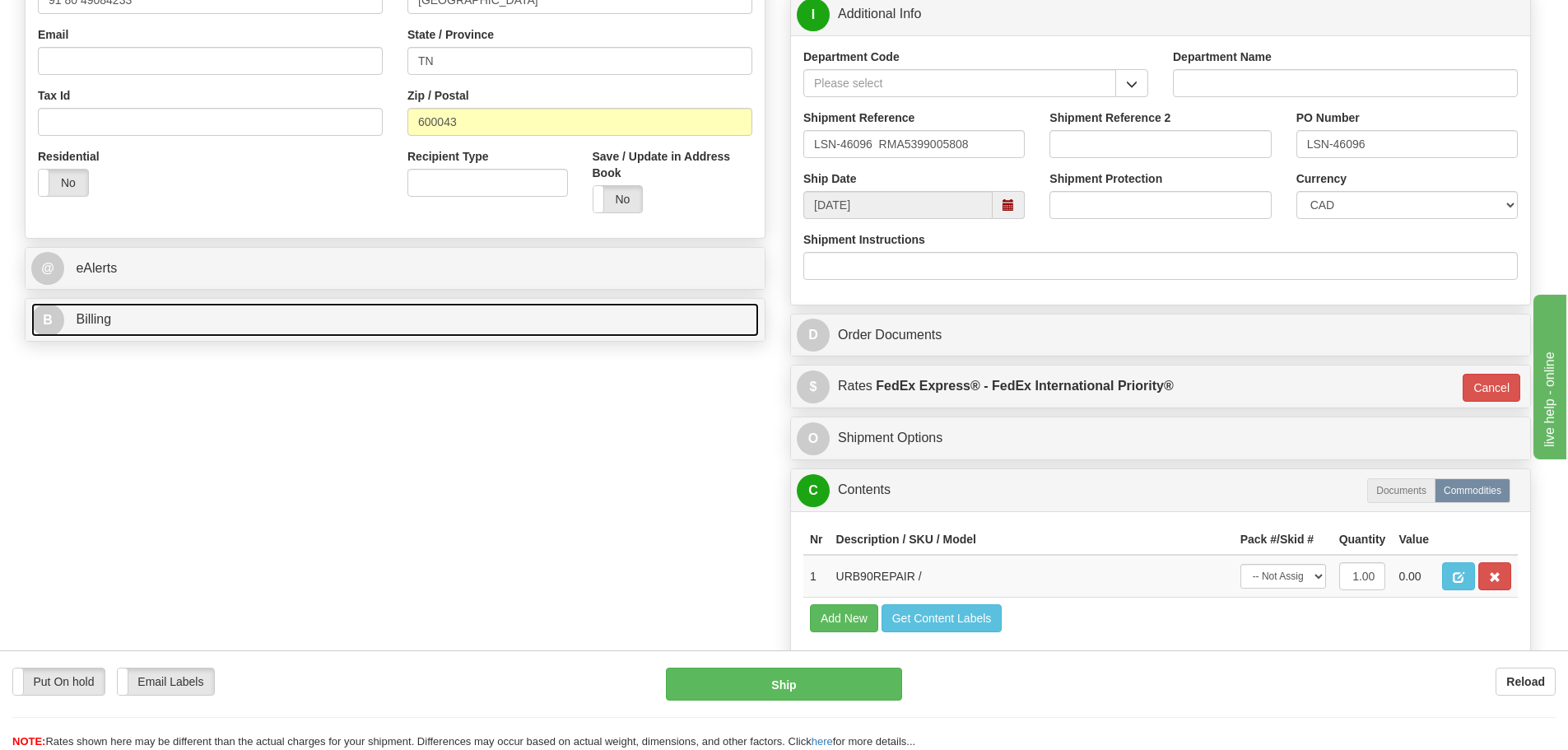
click at [266, 313] on link "B Billing" at bounding box center [394, 319] width 728 height 34
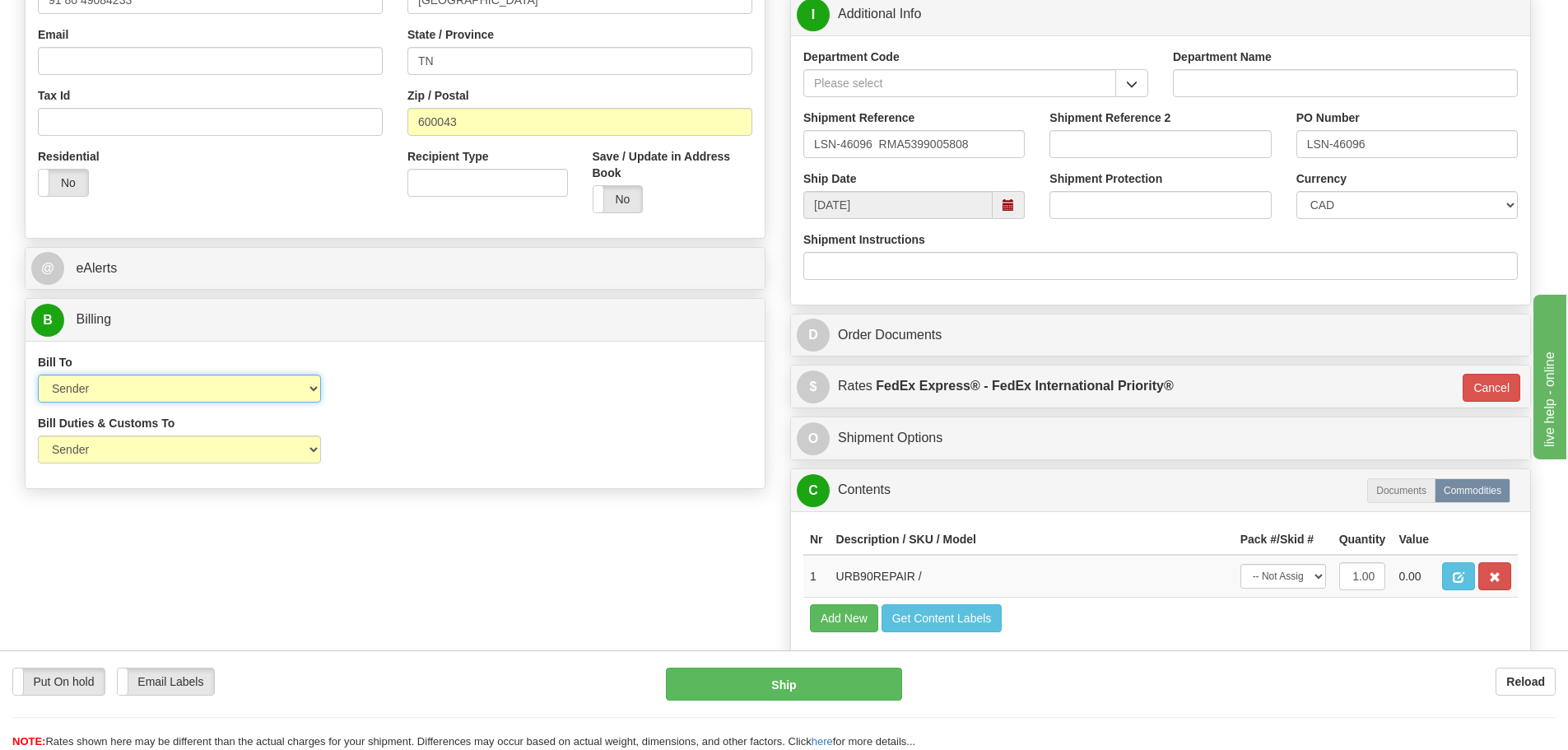
click at [160, 379] on select "Sender Recipient Third Party Collect" at bounding box center [179, 388] width 283 height 28
select select "2"
click at [38, 374] on select "Sender Recipient Third Party Collect" at bounding box center [179, 388] width 283 height 28
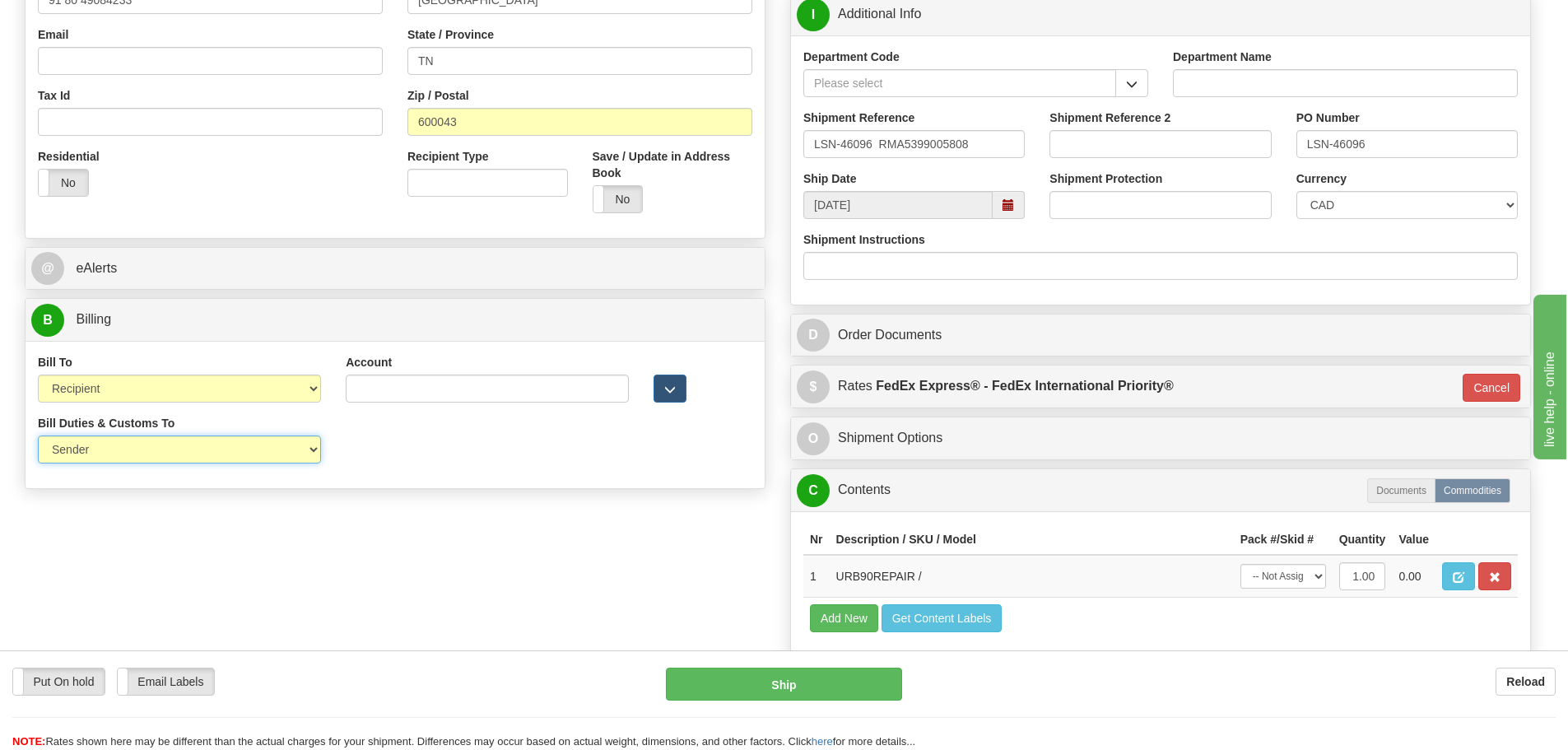
click at [182, 457] on select "Sender Recipient Third Party" at bounding box center [179, 449] width 283 height 28
select select "2"
click at [38, 435] on select "Sender Recipient Third Party" at bounding box center [179, 449] width 283 height 28
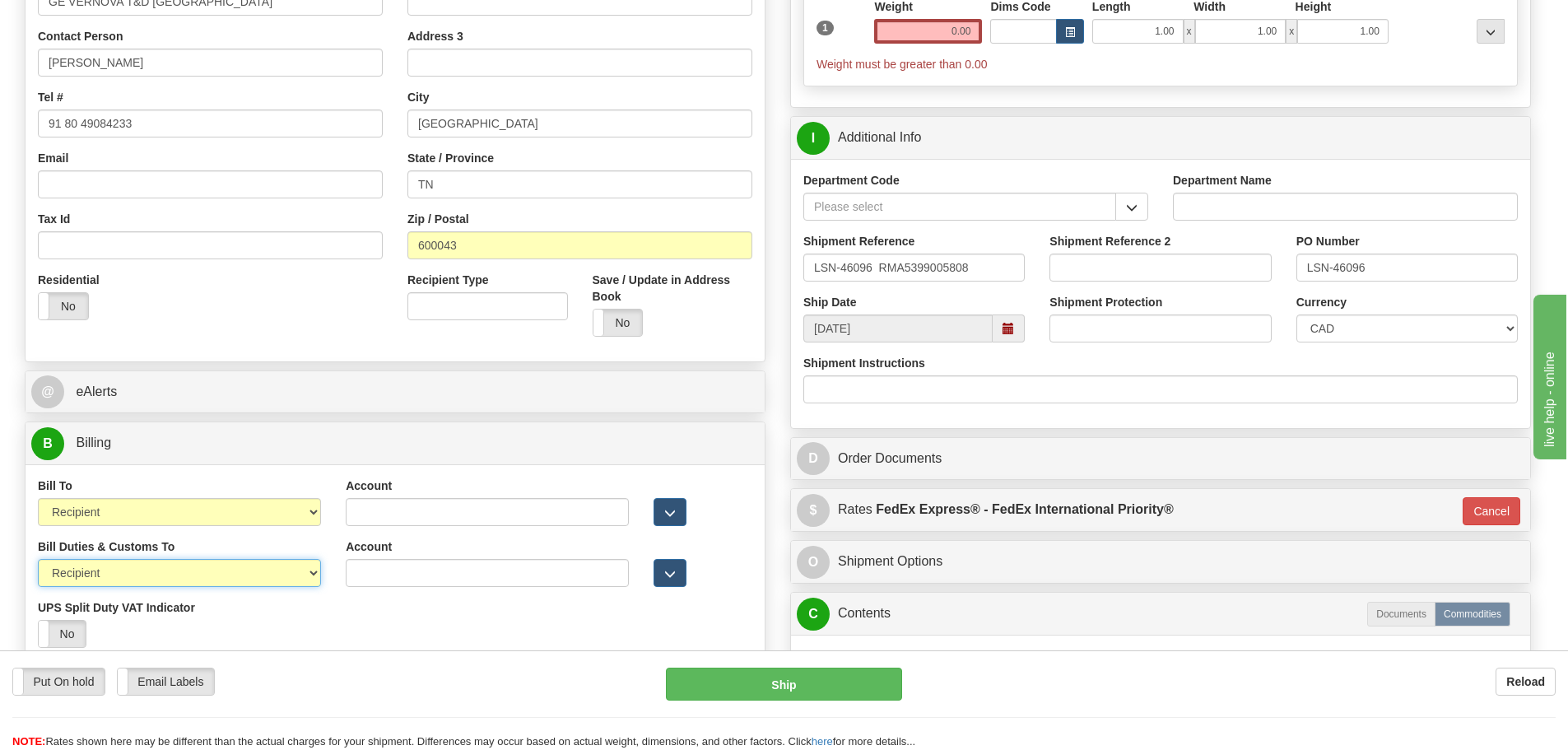
scroll to position [412, 0]
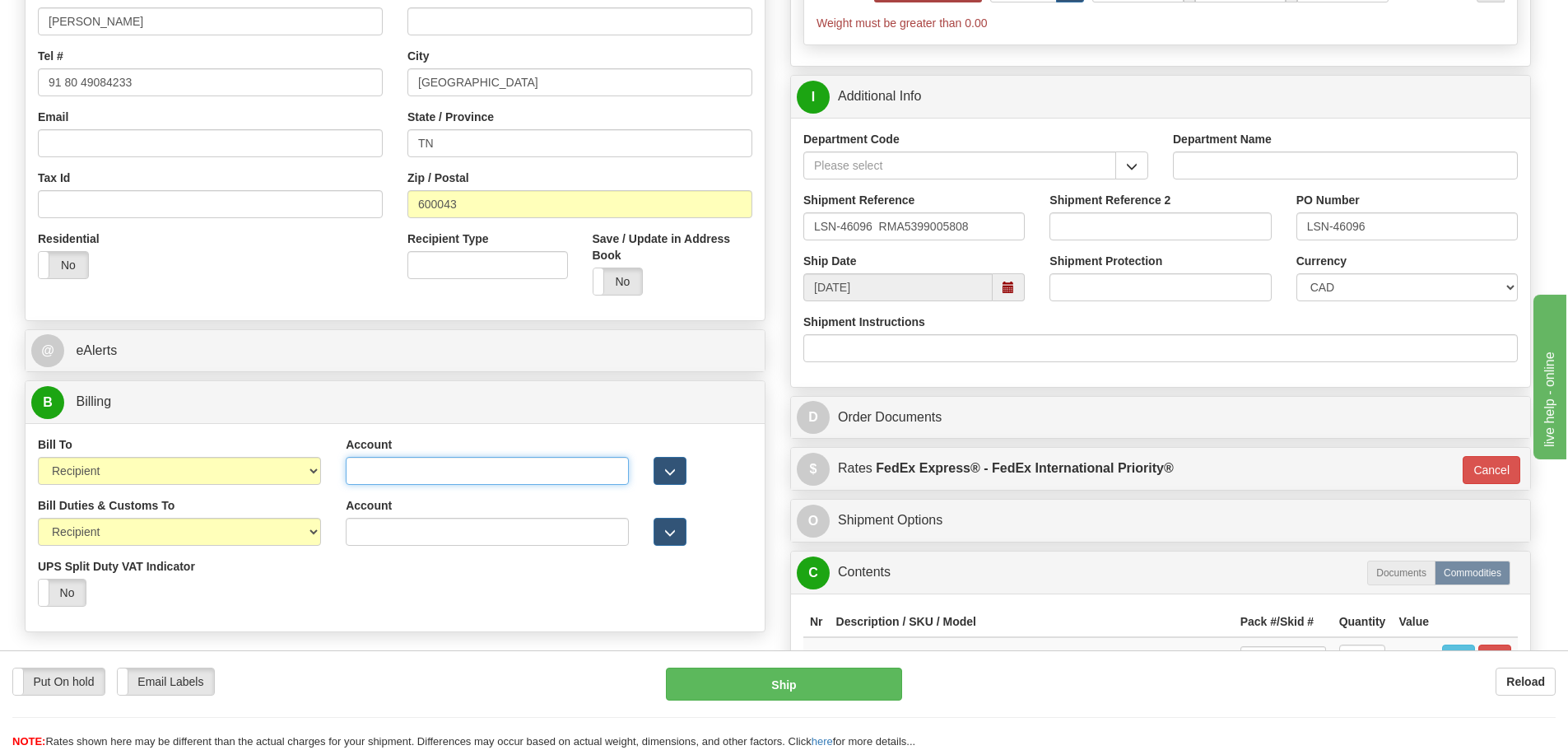
click at [409, 469] on input "Account" at bounding box center [487, 470] width 283 height 28
click at [412, 473] on input "Account" at bounding box center [487, 470] width 283 height 28
paste input "968305827"
type input "968305827"
click at [403, 522] on input "Account" at bounding box center [487, 532] width 283 height 28
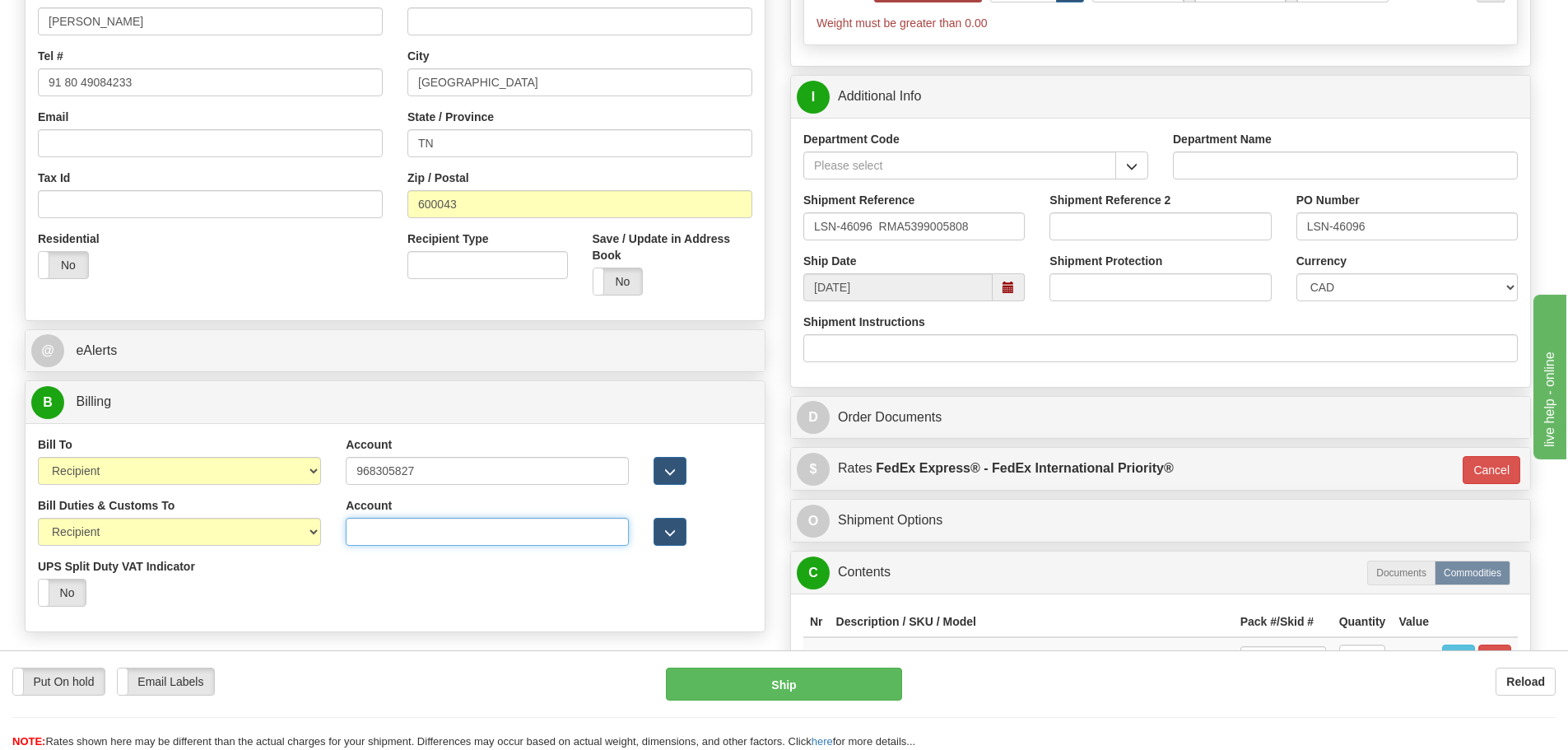
paste input "968305827"
type input "968305827"
click at [739, 477] on div at bounding box center [702, 461] width 124 height 49
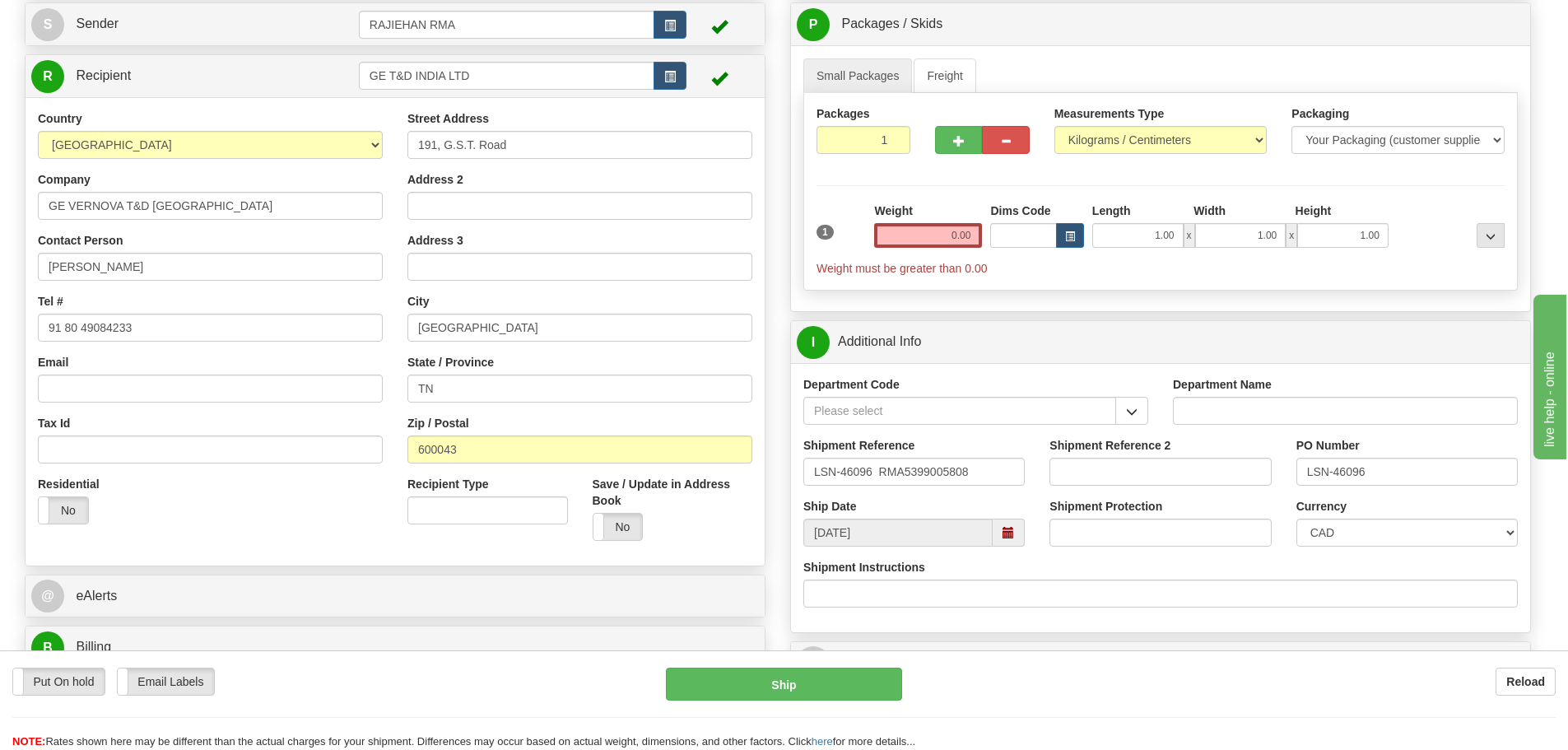
scroll to position [165, 0]
click at [941, 228] on input "0.00" at bounding box center [927, 237] width 108 height 24
type input "0.00"
click at [954, 215] on div "Weight 0.00" at bounding box center [927, 227] width 108 height 45
click at [953, 214] on div "Weight 0.00" at bounding box center [927, 227] width 108 height 45
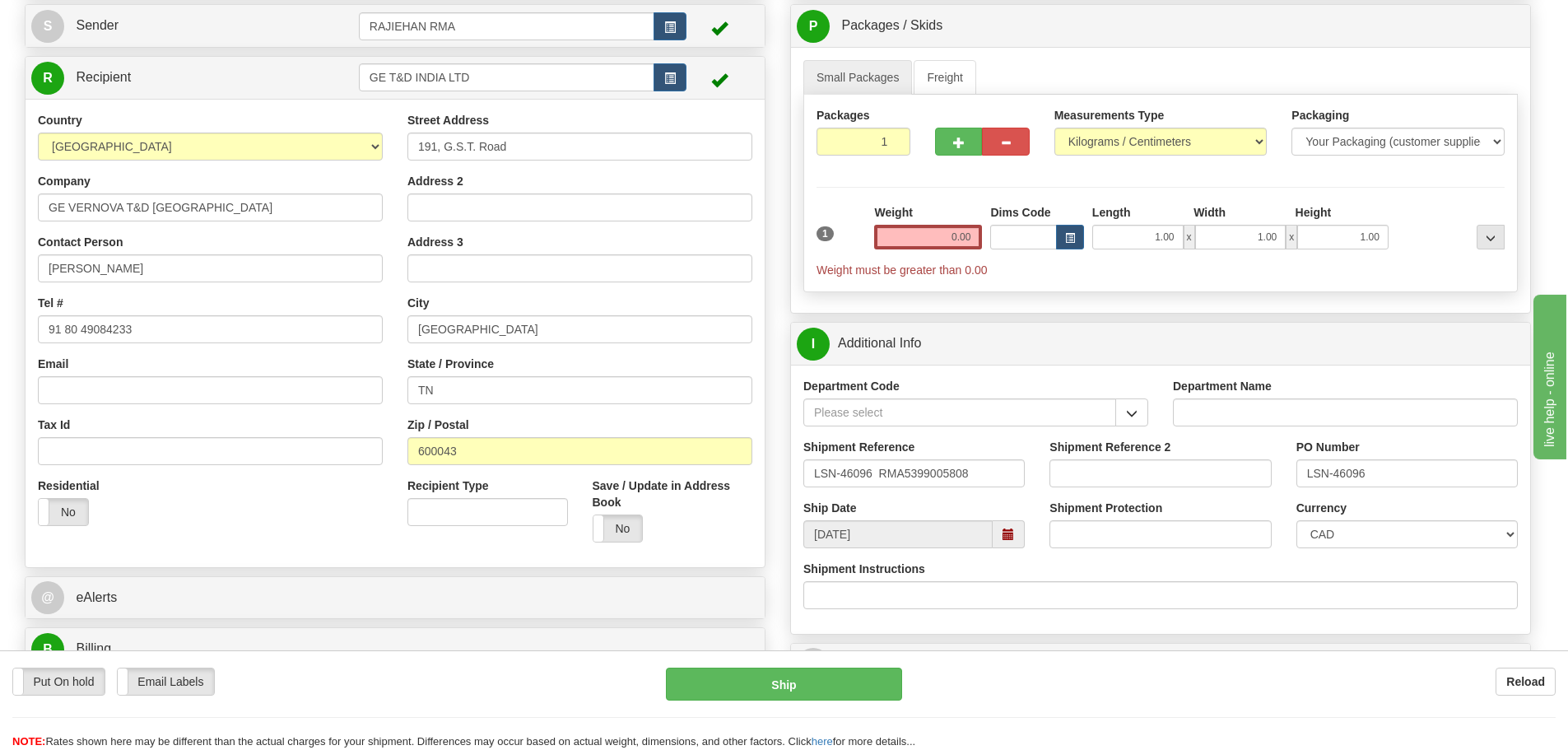
click at [932, 250] on div "Weight 0.00" at bounding box center [927, 233] width 116 height 57
click at [937, 244] on input "0.00" at bounding box center [927, 237] width 108 height 24
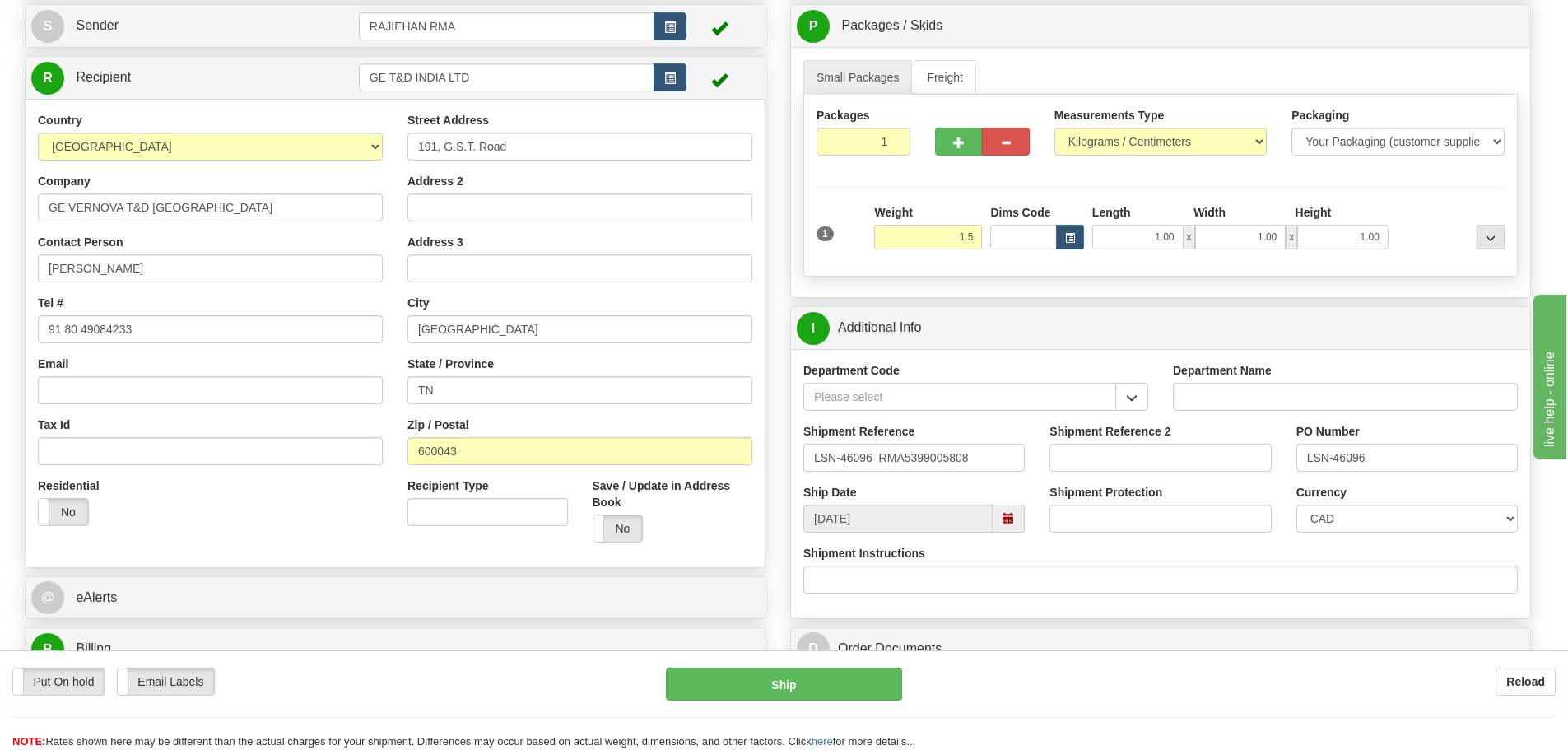
type input "1.50"
type input "01"
click at [959, 194] on div "Packages 1 1 Measurements Type" at bounding box center [1160, 185] width 714 height 182
click at [1135, 400] on span "button" at bounding box center [1132, 397] width 12 height 11
click at [1062, 415] on div "SER" at bounding box center [956, 422] width 296 height 19
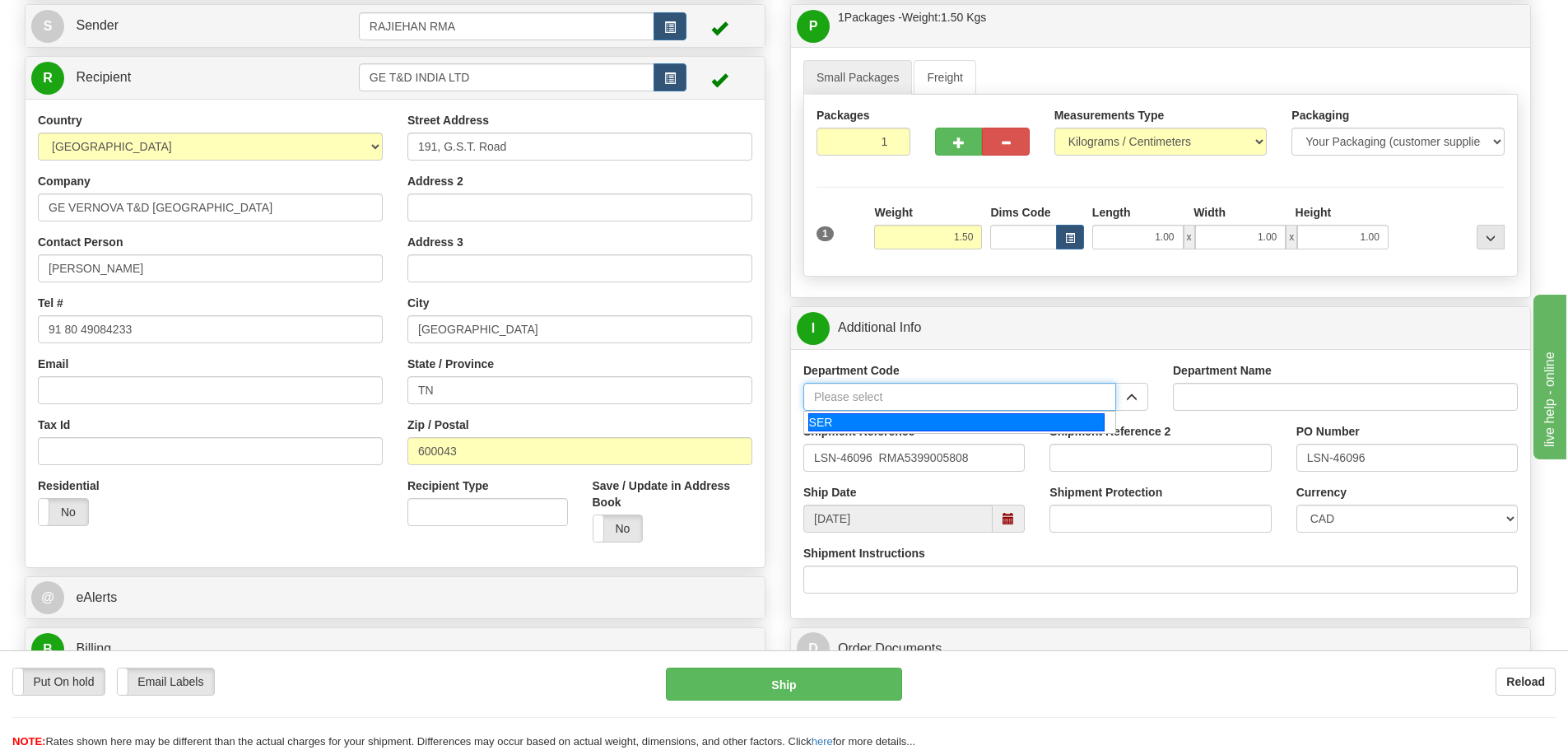
type input "SER"
type input "SERVICE DEPARTMENT"
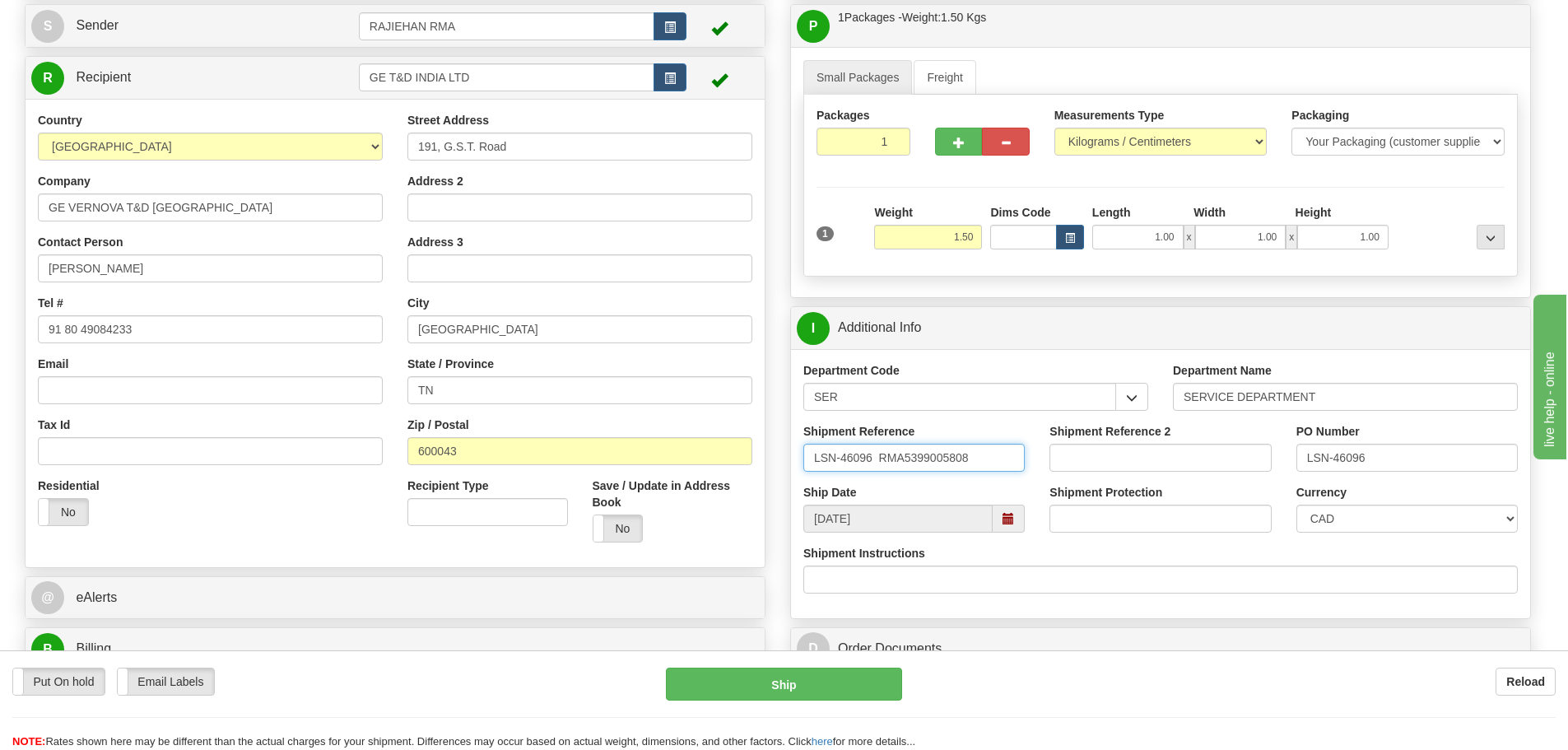
click at [879, 460] on input "LSN-46096 RMA5399005808" at bounding box center [914, 457] width 221 height 28
click at [898, 469] on input "LSN-46096 RMA5399005808" at bounding box center [914, 457] width 221 height 28
drag, startPoint x: 989, startPoint y: 458, endPoint x: 784, endPoint y: 490, distance: 207.5
type input "LSN-46096 RMA 5399005808"
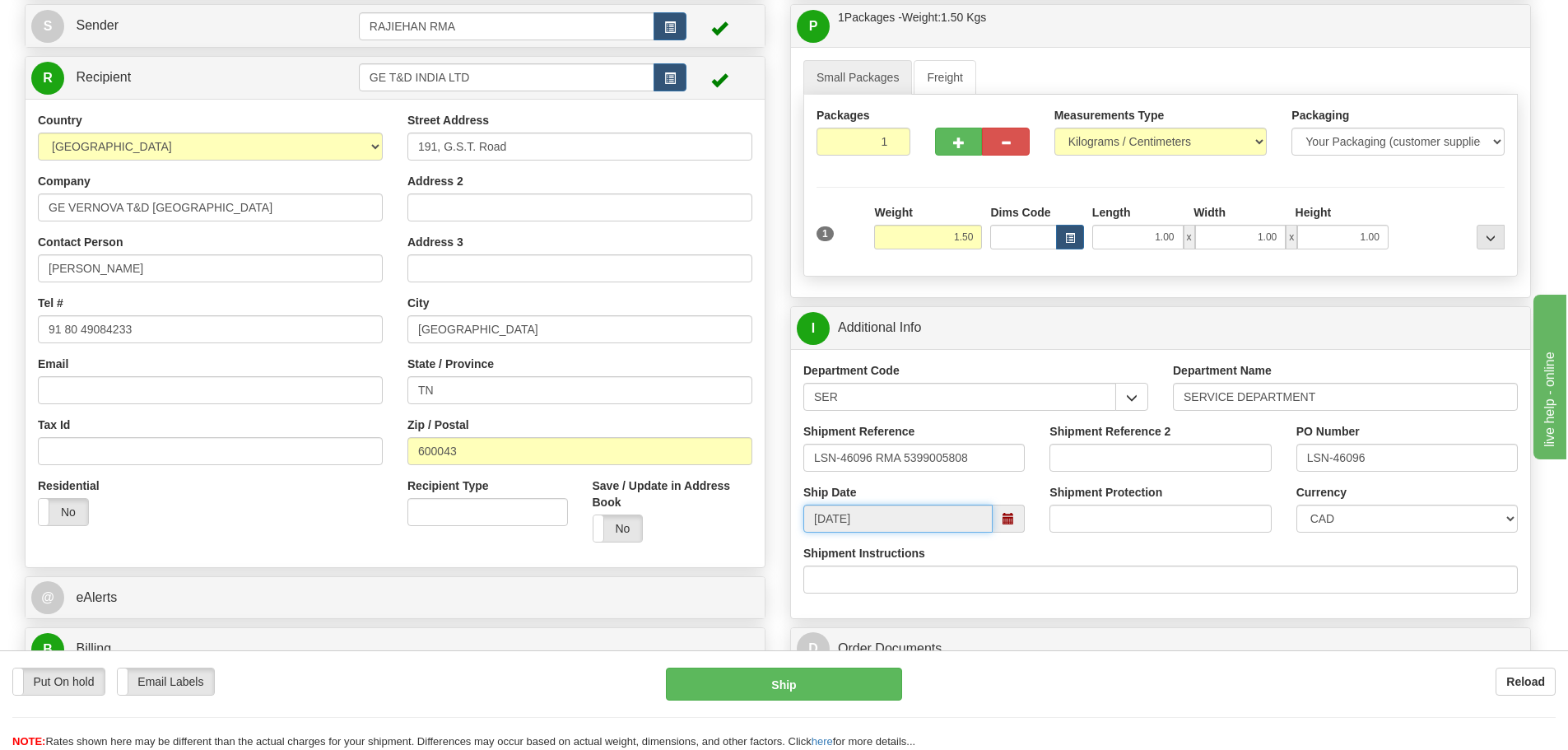
drag, startPoint x: 877, startPoint y: 532, endPoint x: 803, endPoint y: 534, distance: 74.0
click at [804, 534] on div "Ship Date [DATE] Shipment Protection Shipment Protection Shipment is Package Le…" at bounding box center [1160, 514] width 739 height 61
drag, startPoint x: 874, startPoint y: 455, endPoint x: 811, endPoint y: 462, distance: 63.4
click at [811, 462] on input "LSN-46096 RMA 5399005808" at bounding box center [914, 457] width 221 height 28
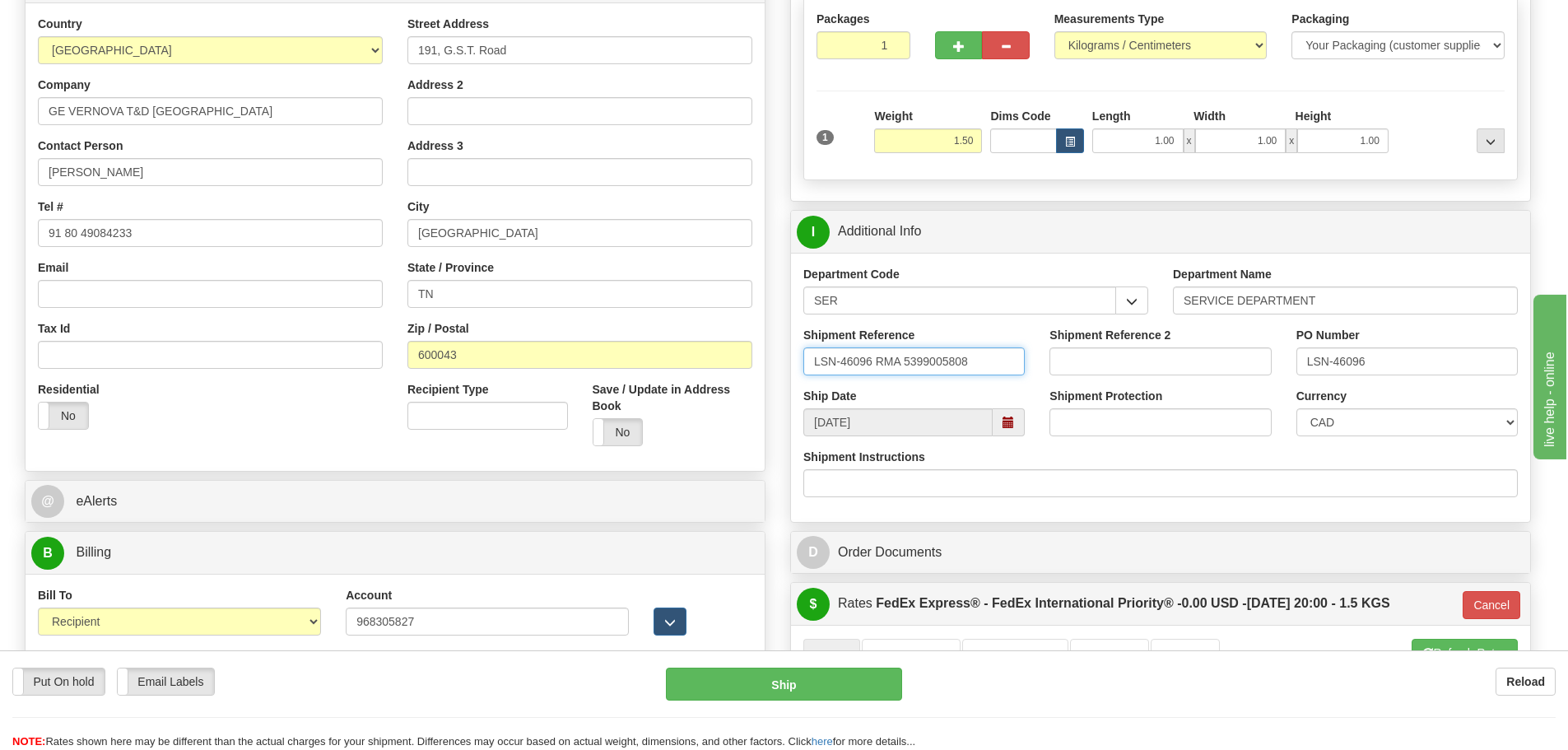
scroll to position [285, 0]
